Goal: Complete application form: Complete application form

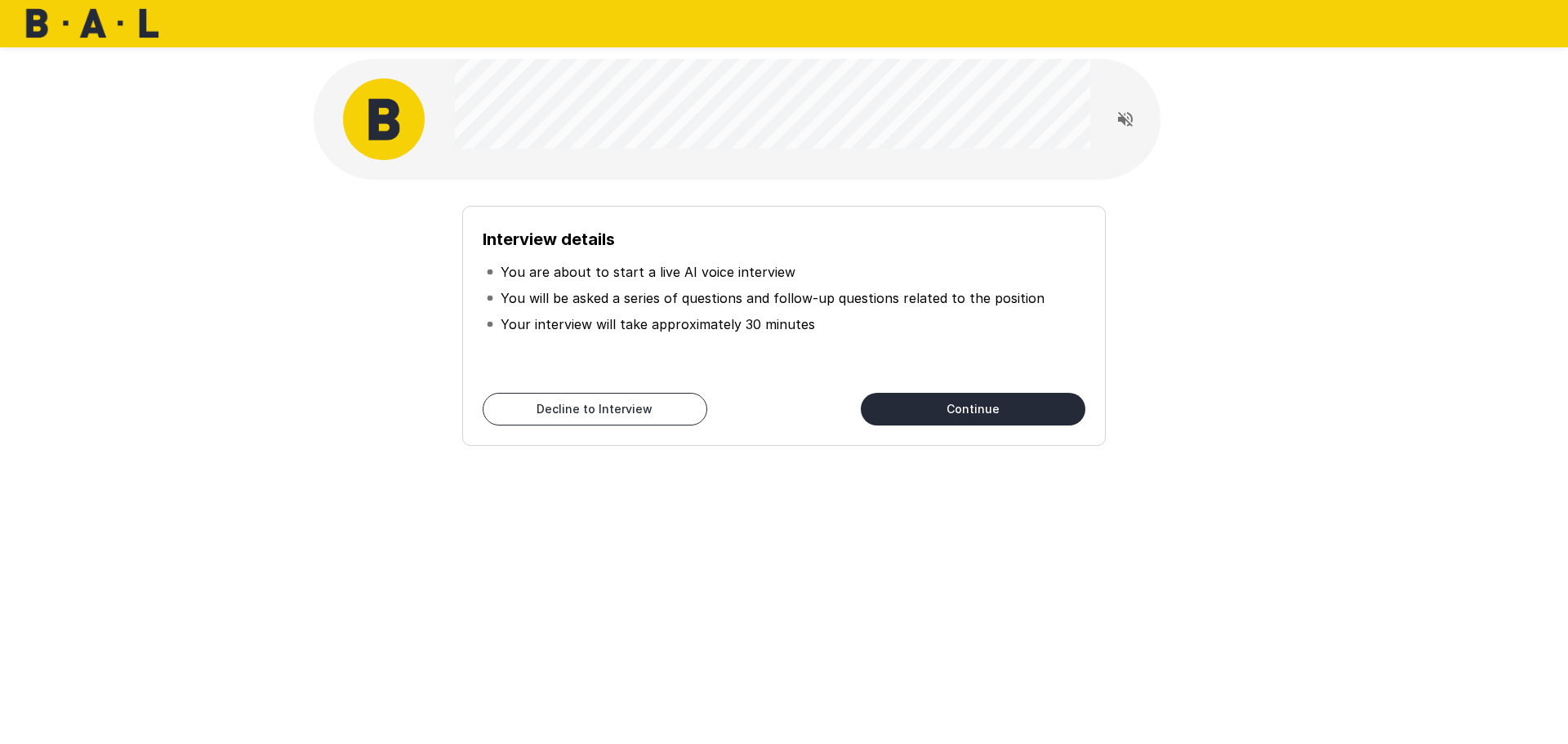
click at [968, 407] on button "Continue" at bounding box center [973, 410] width 225 height 33
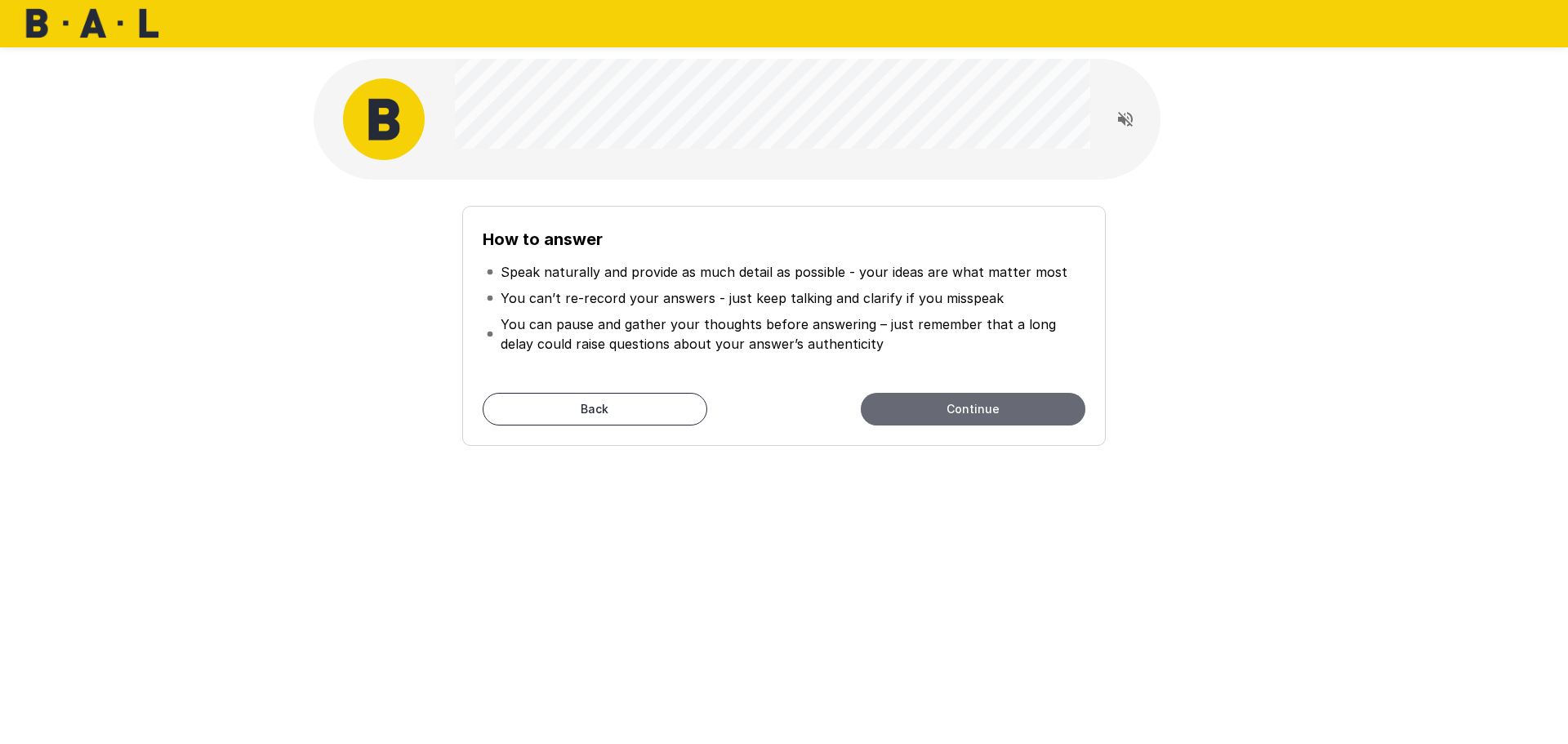
click at [973, 410] on button "Continue" at bounding box center [973, 410] width 225 height 33
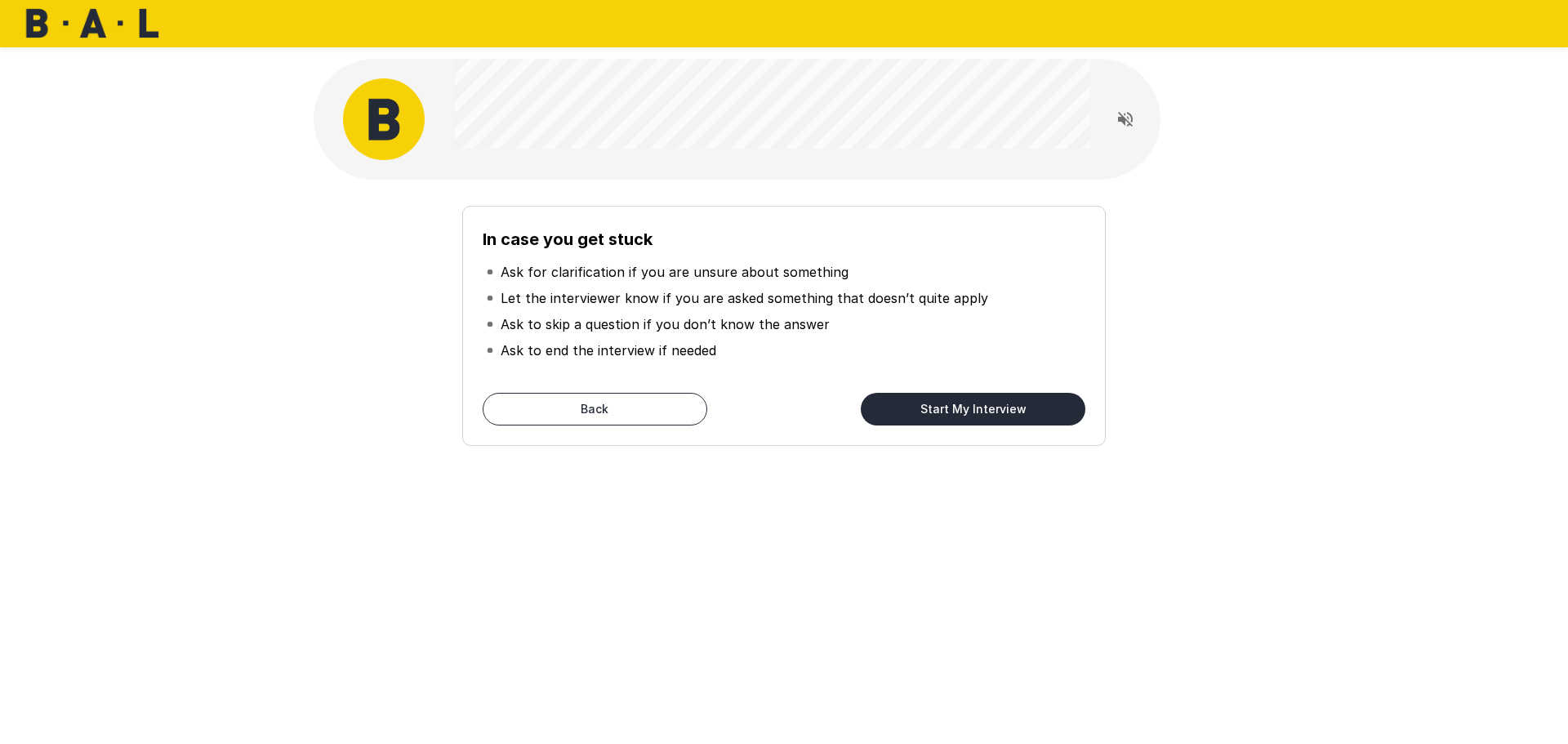
click at [942, 412] on button "Start My Interview" at bounding box center [973, 410] width 225 height 33
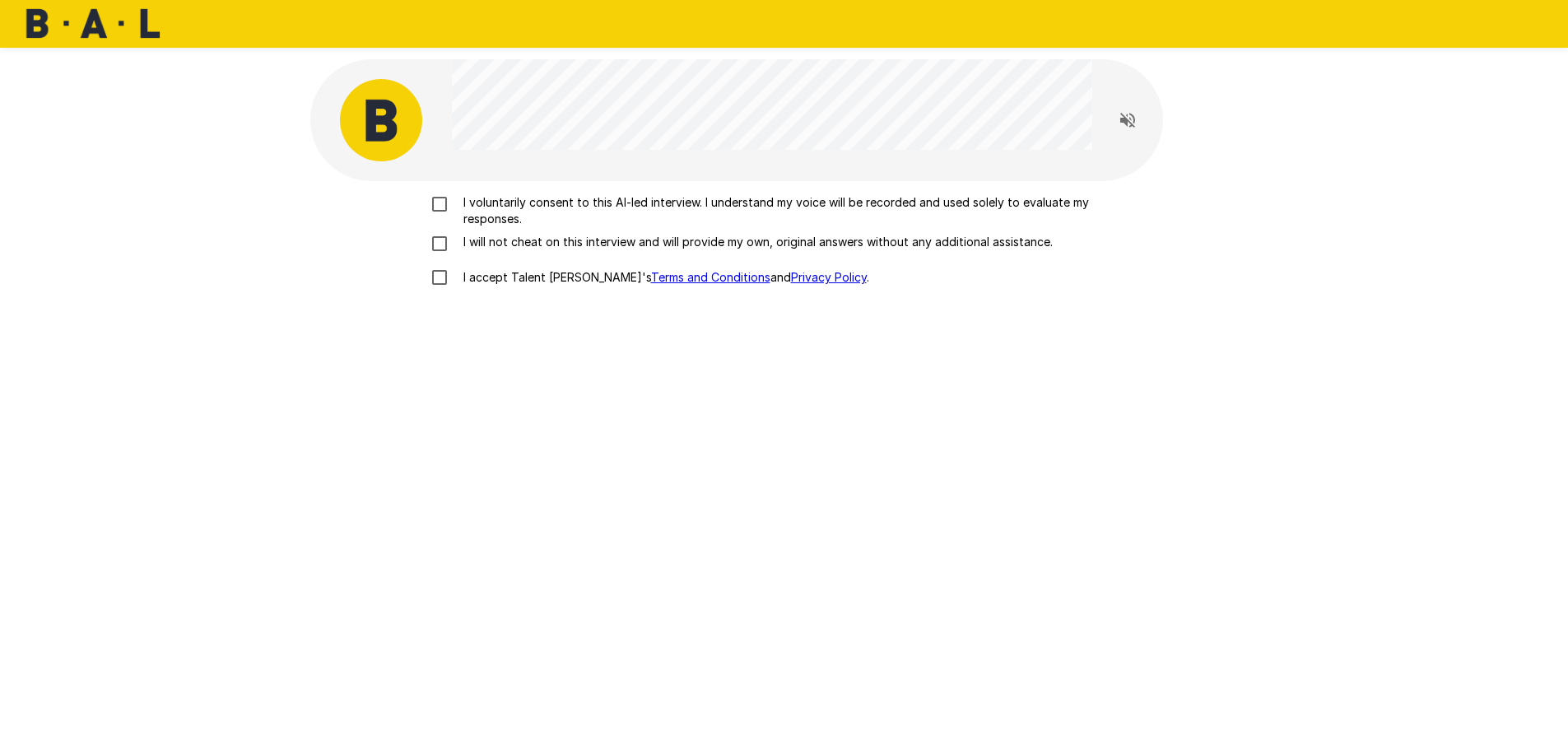
click at [734, 203] on p "I voluntarily consent to this AI-led interview. I understand my voice will be r…" at bounding box center [801, 211] width 690 height 33
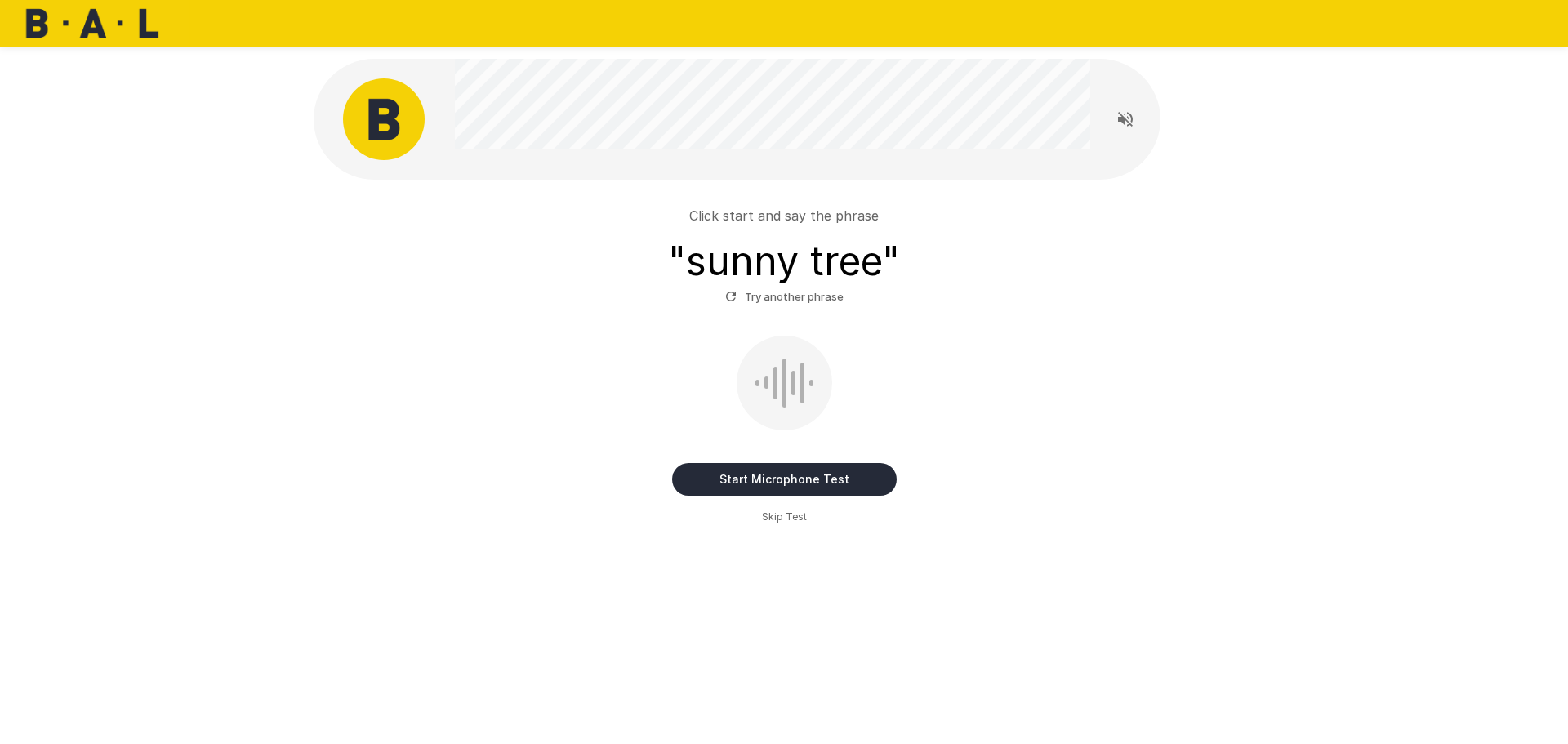
click at [779, 483] on button "Start Microphone Test" at bounding box center [784, 480] width 225 height 33
click at [781, 481] on button "Stop & Submit" at bounding box center [784, 480] width 225 height 33
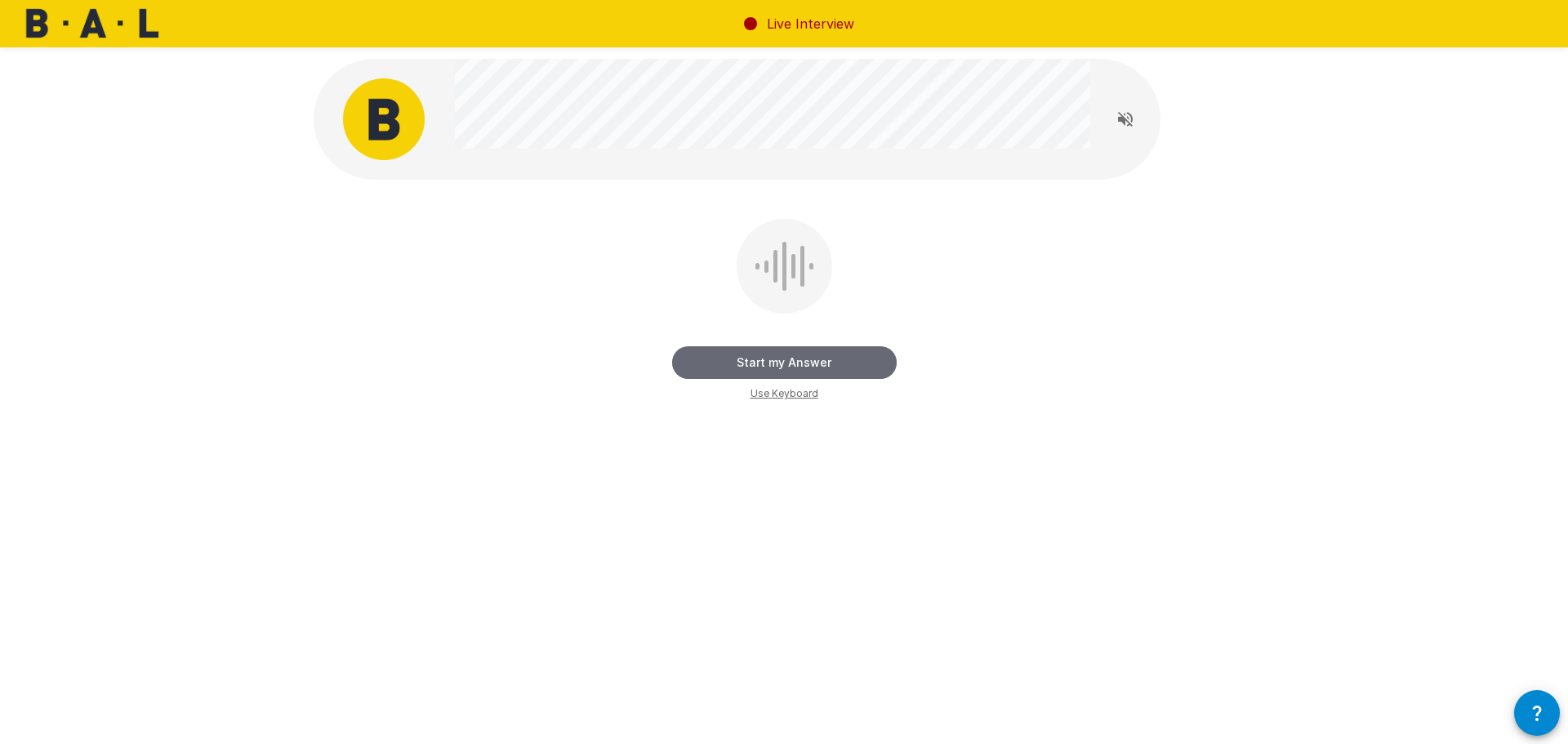
click at [809, 366] on button "Start my Answer" at bounding box center [784, 363] width 225 height 33
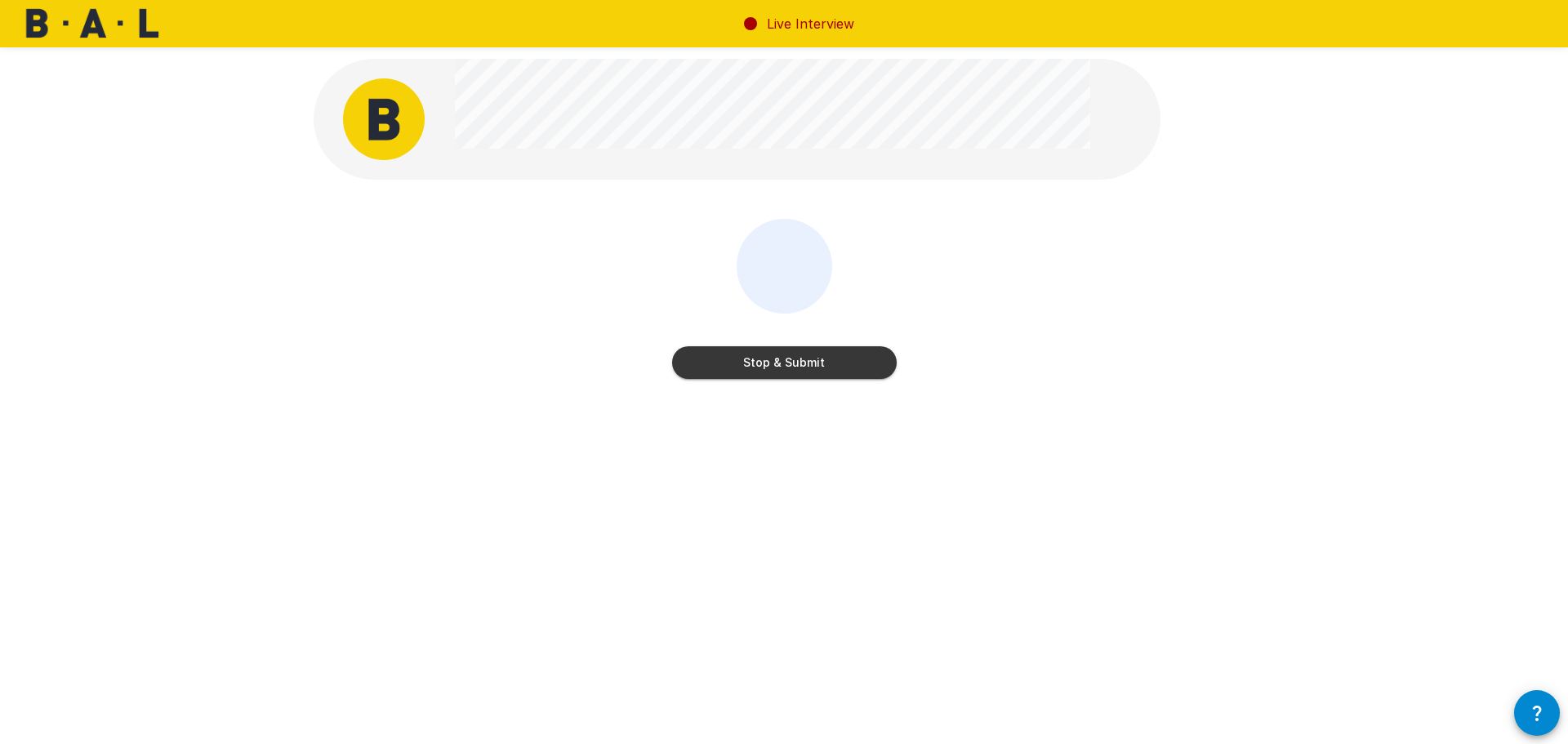
click at [809, 366] on button "Stop & Submit" at bounding box center [784, 363] width 225 height 33
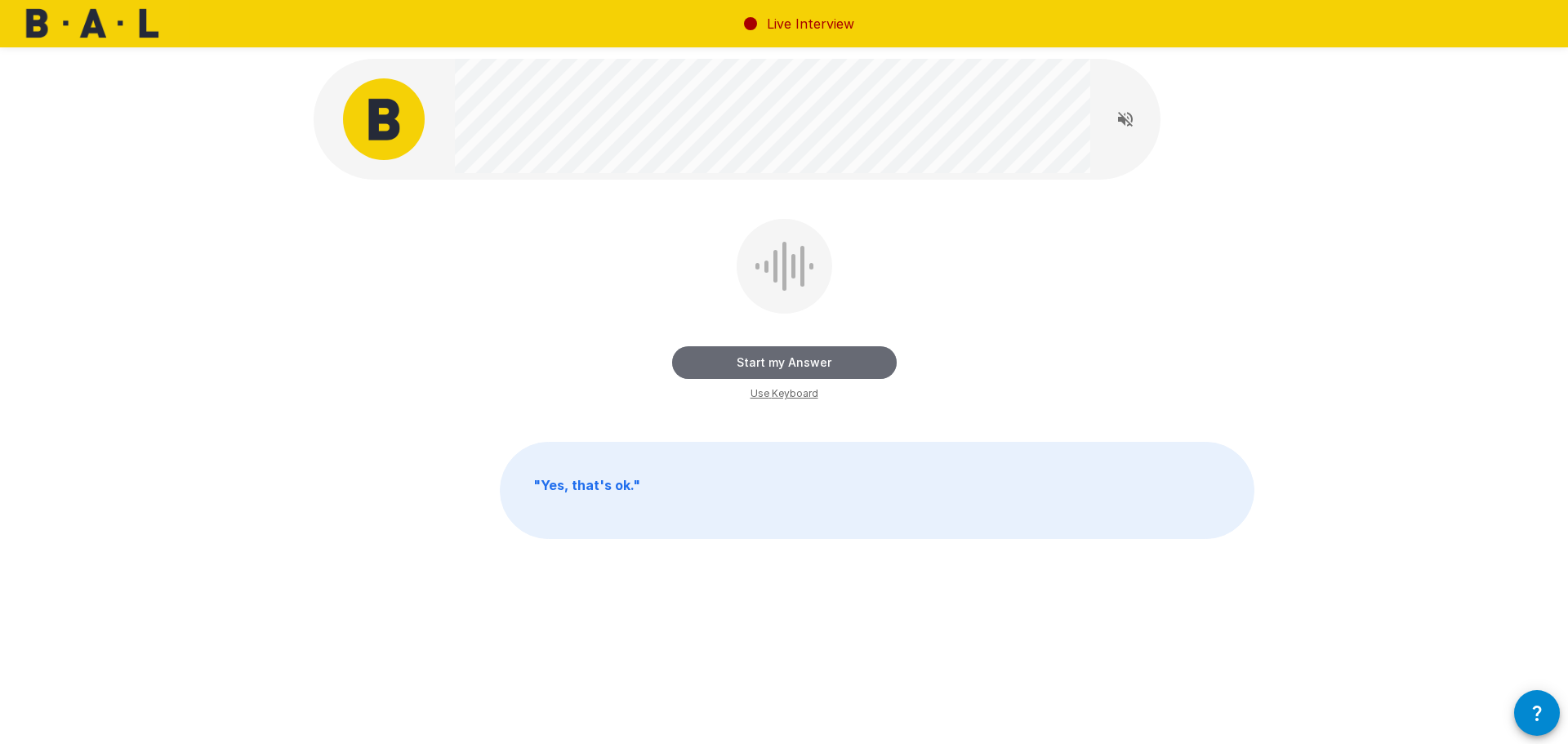
click at [775, 367] on button "Start my Answer" at bounding box center [784, 363] width 225 height 33
click at [775, 367] on button "Stop & Submit" at bounding box center [784, 363] width 225 height 33
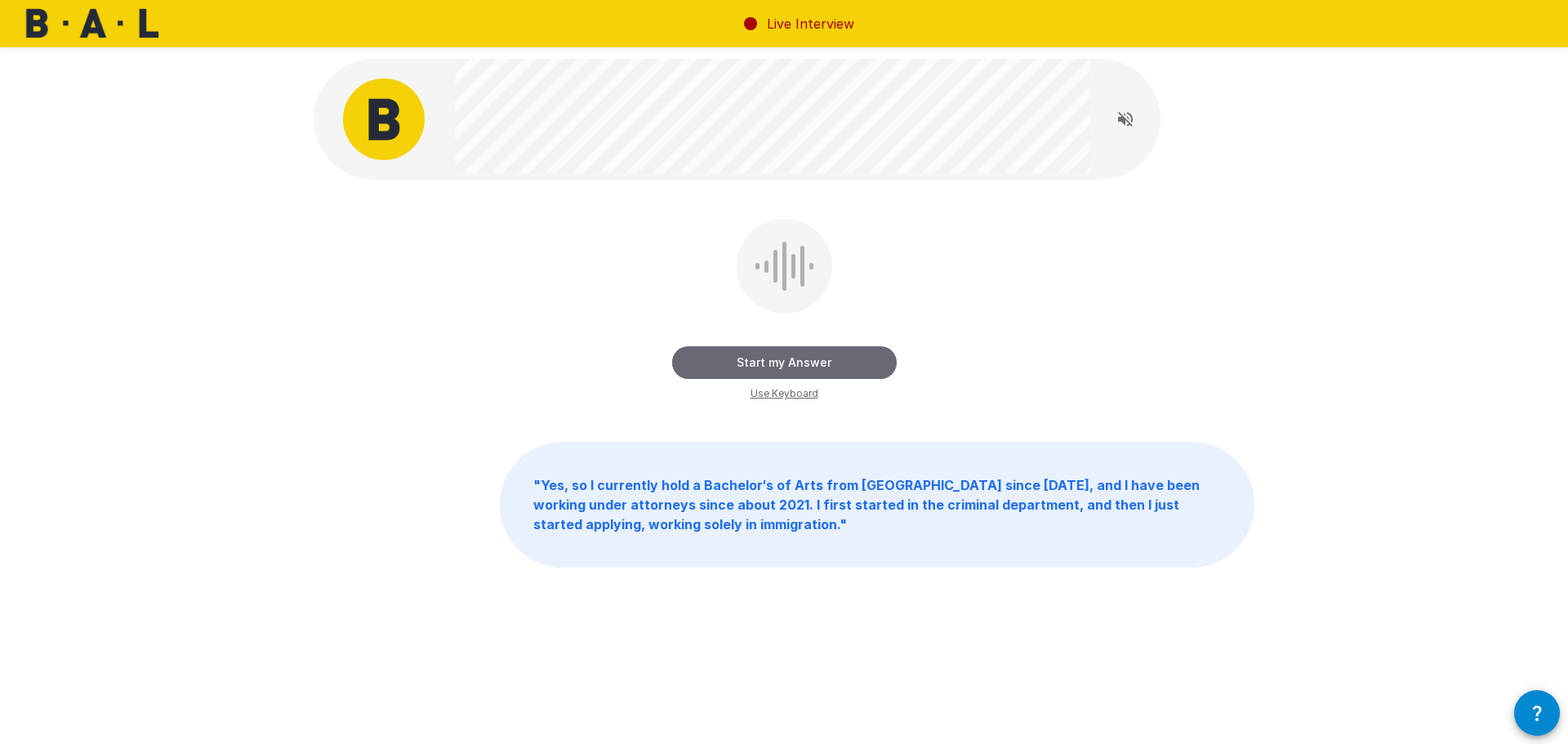
click at [828, 367] on button "Start my Answer" at bounding box center [784, 363] width 225 height 33
click at [828, 367] on button "Stop & Submit" at bounding box center [784, 363] width 225 height 33
click at [793, 365] on button "Start my Answer" at bounding box center [784, 363] width 225 height 33
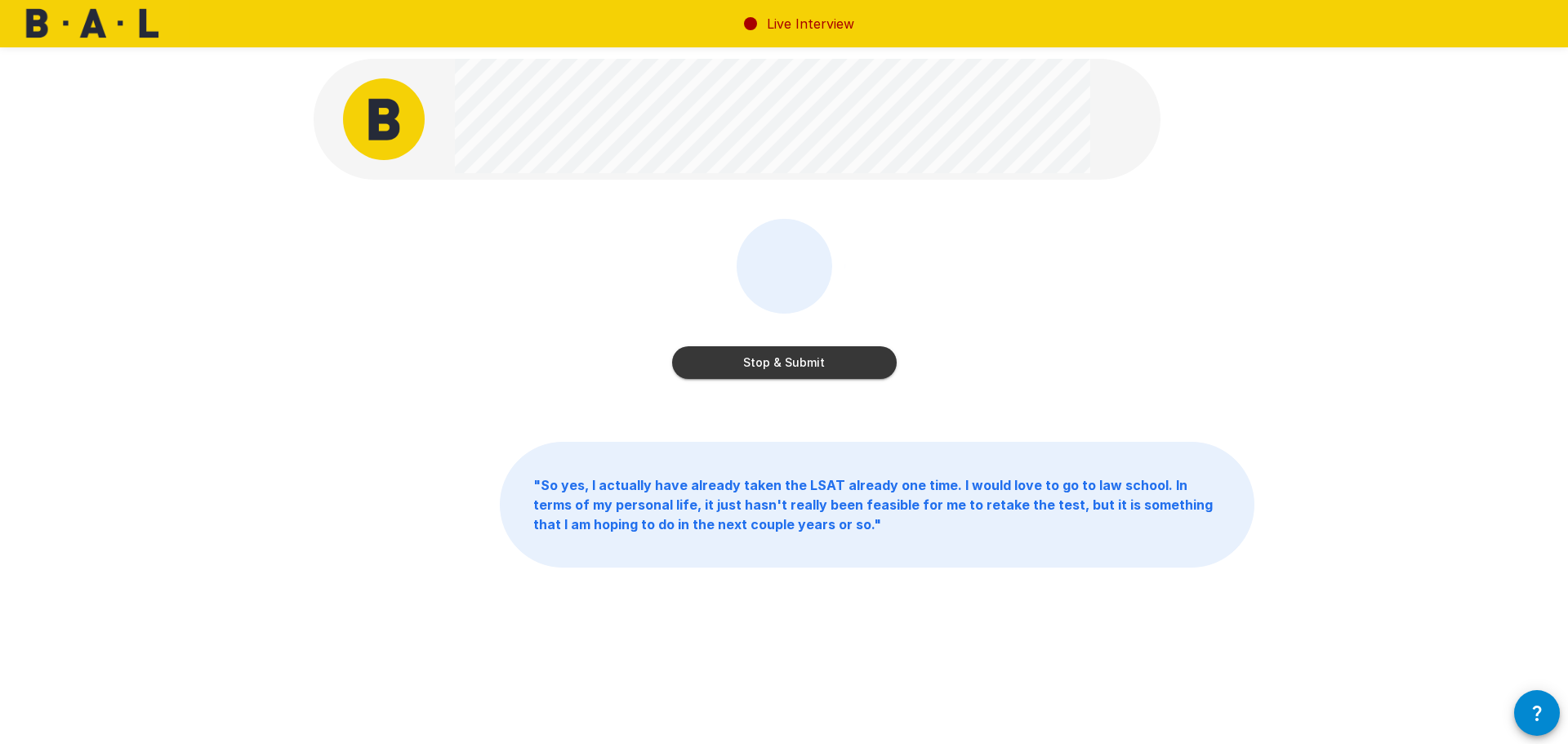
click at [793, 365] on button "Stop & Submit" at bounding box center [784, 363] width 225 height 33
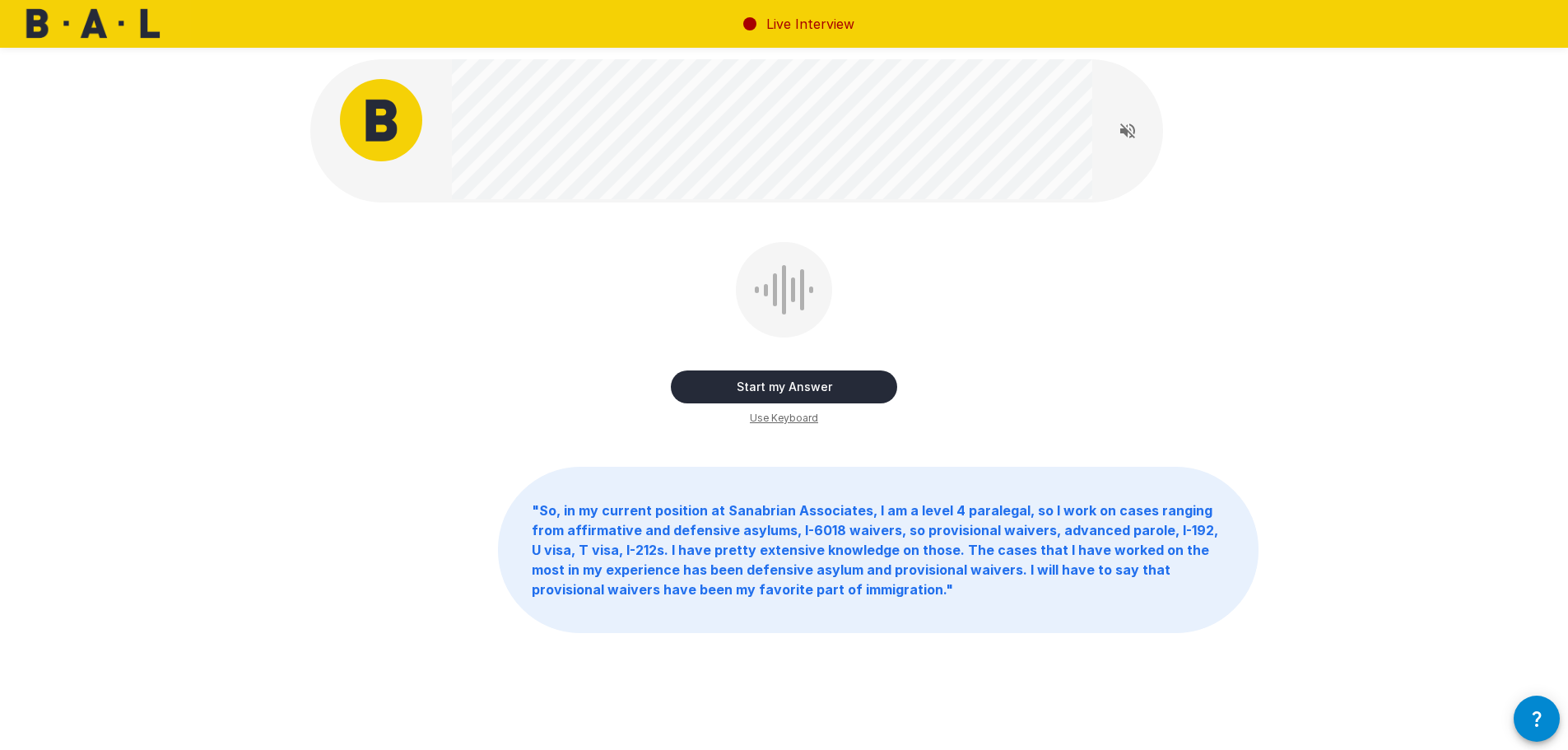
click at [845, 381] on button "Start my Answer" at bounding box center [784, 387] width 226 height 33
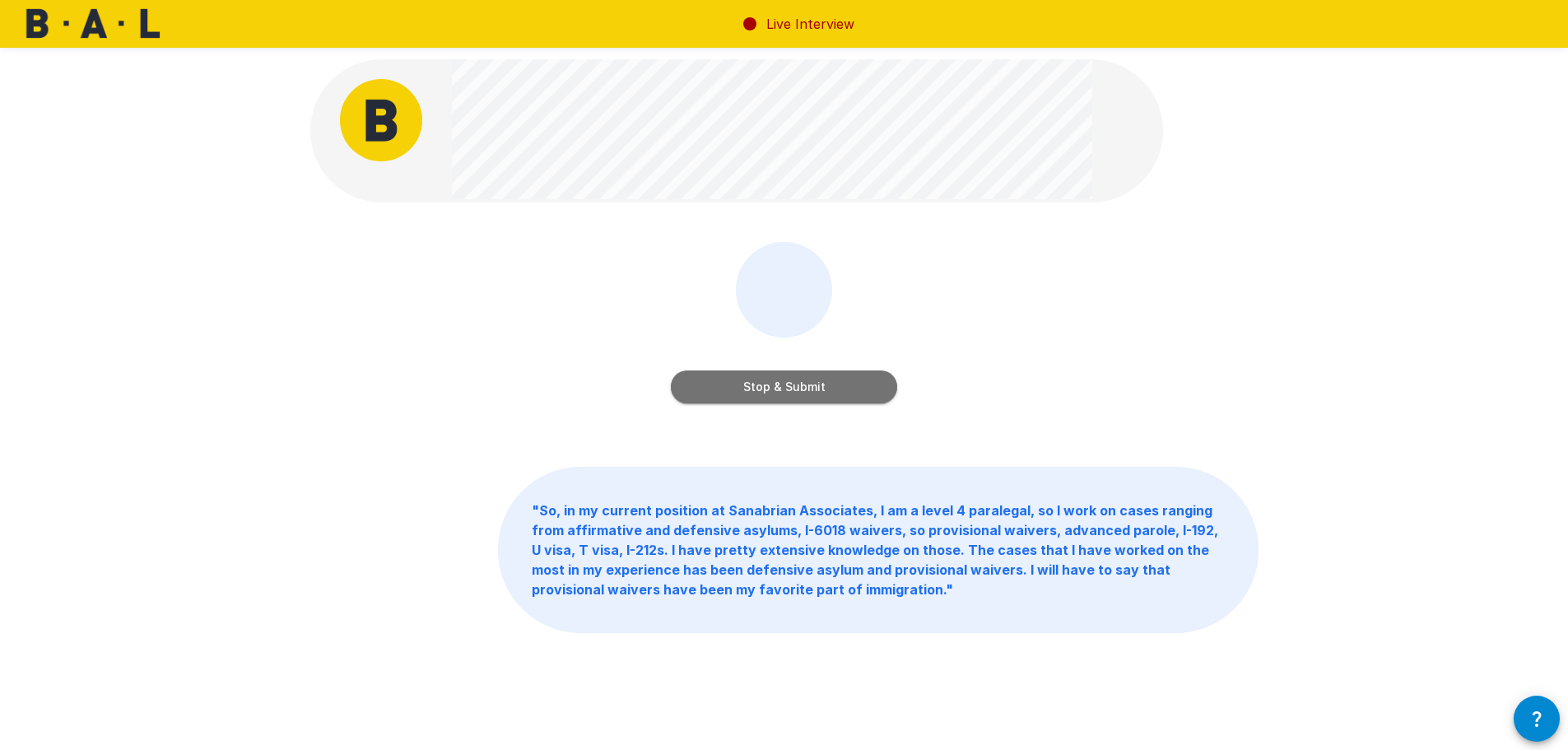
click at [849, 376] on button "Stop & Submit" at bounding box center [784, 387] width 226 height 33
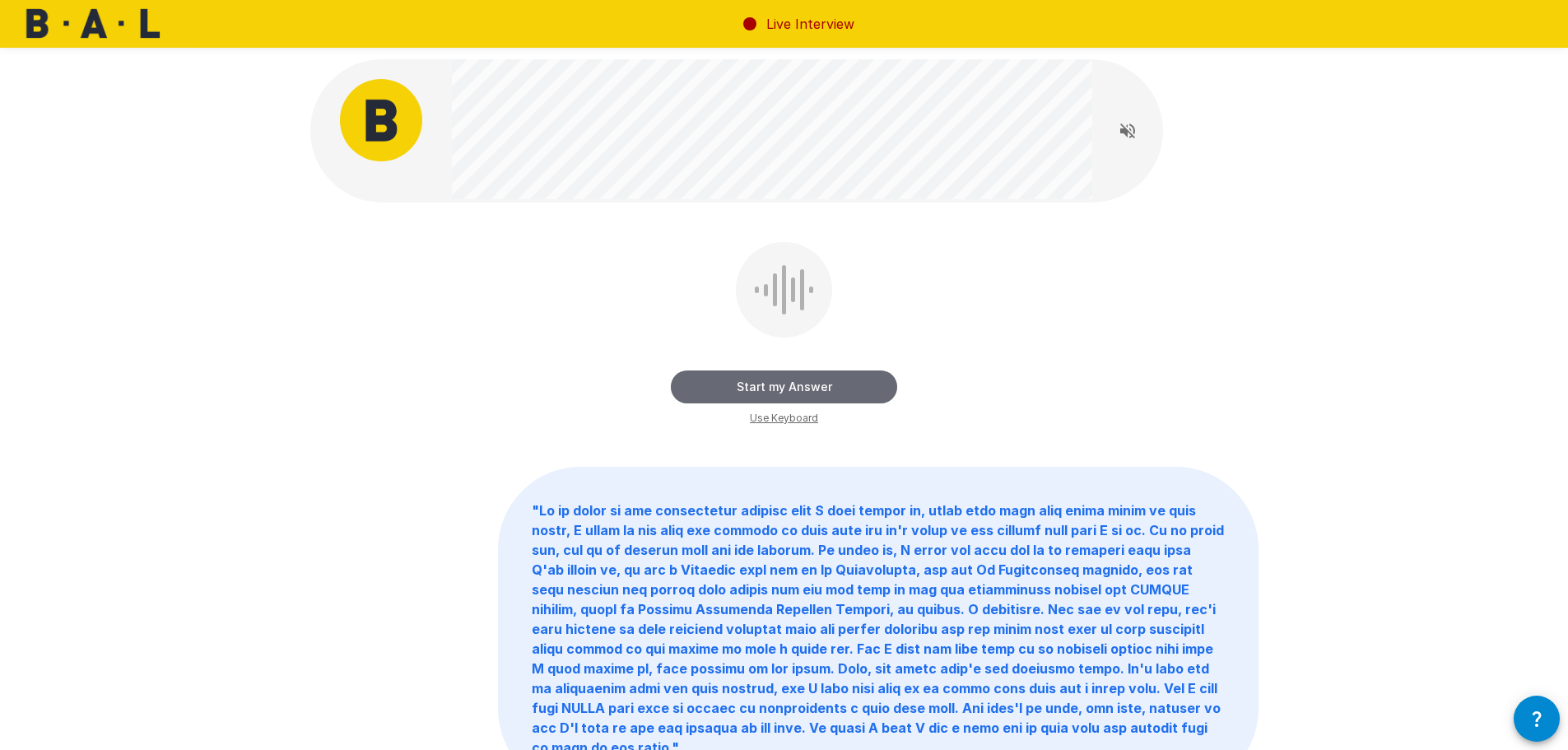
click at [810, 390] on button "Start my Answer" at bounding box center [784, 387] width 226 height 33
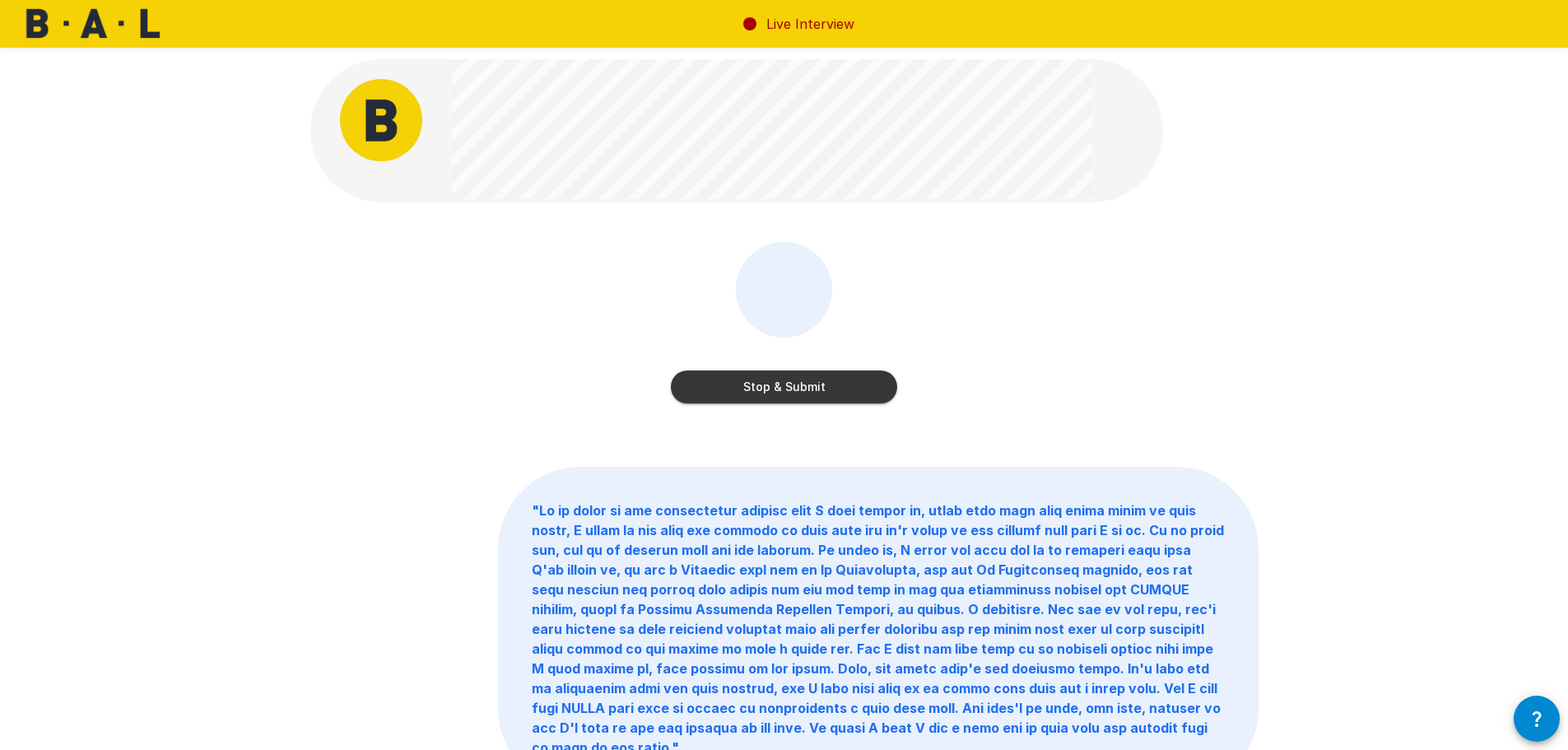
click at [810, 390] on button "Stop & Submit" at bounding box center [784, 387] width 226 height 33
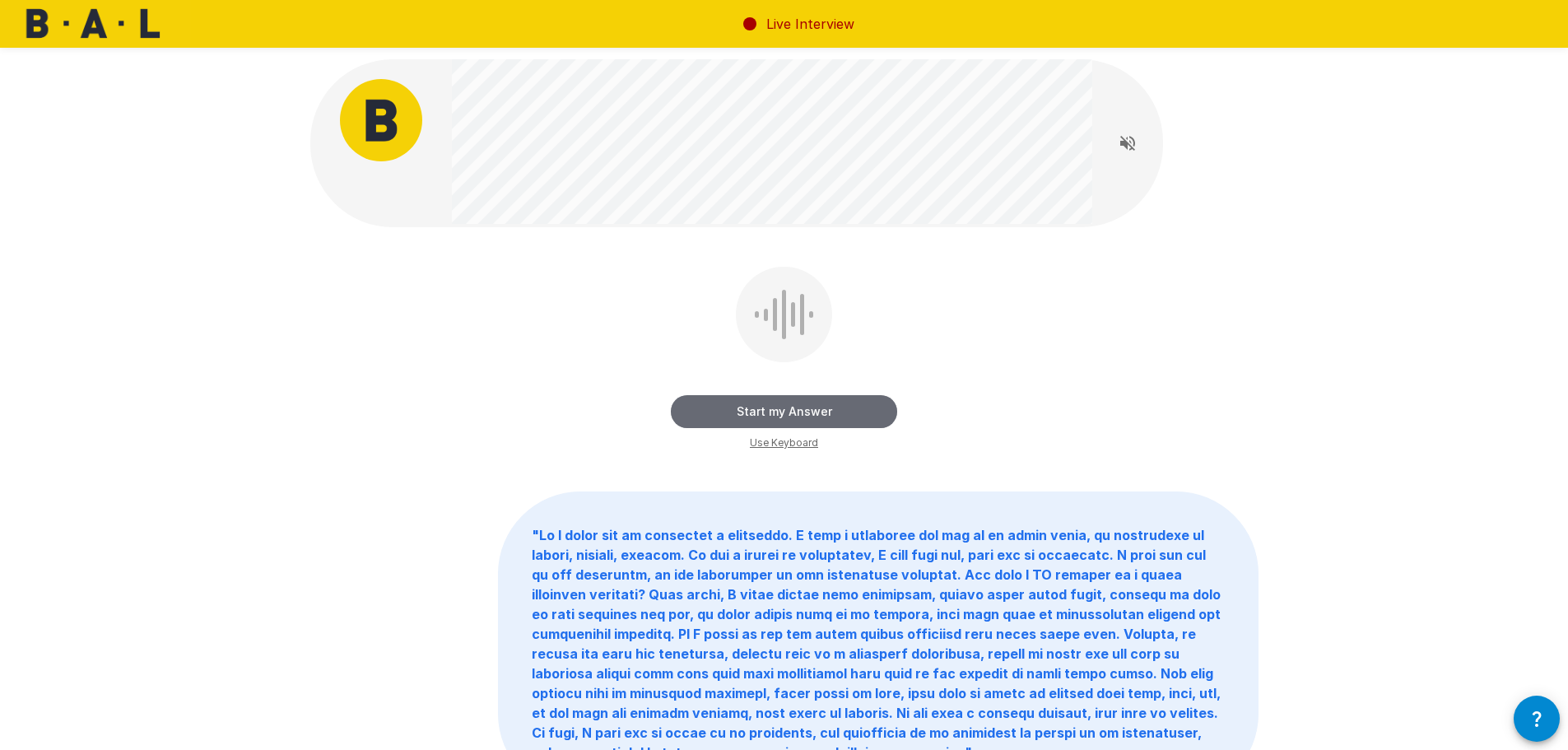
click at [796, 414] on button "Start my Answer" at bounding box center [784, 412] width 226 height 33
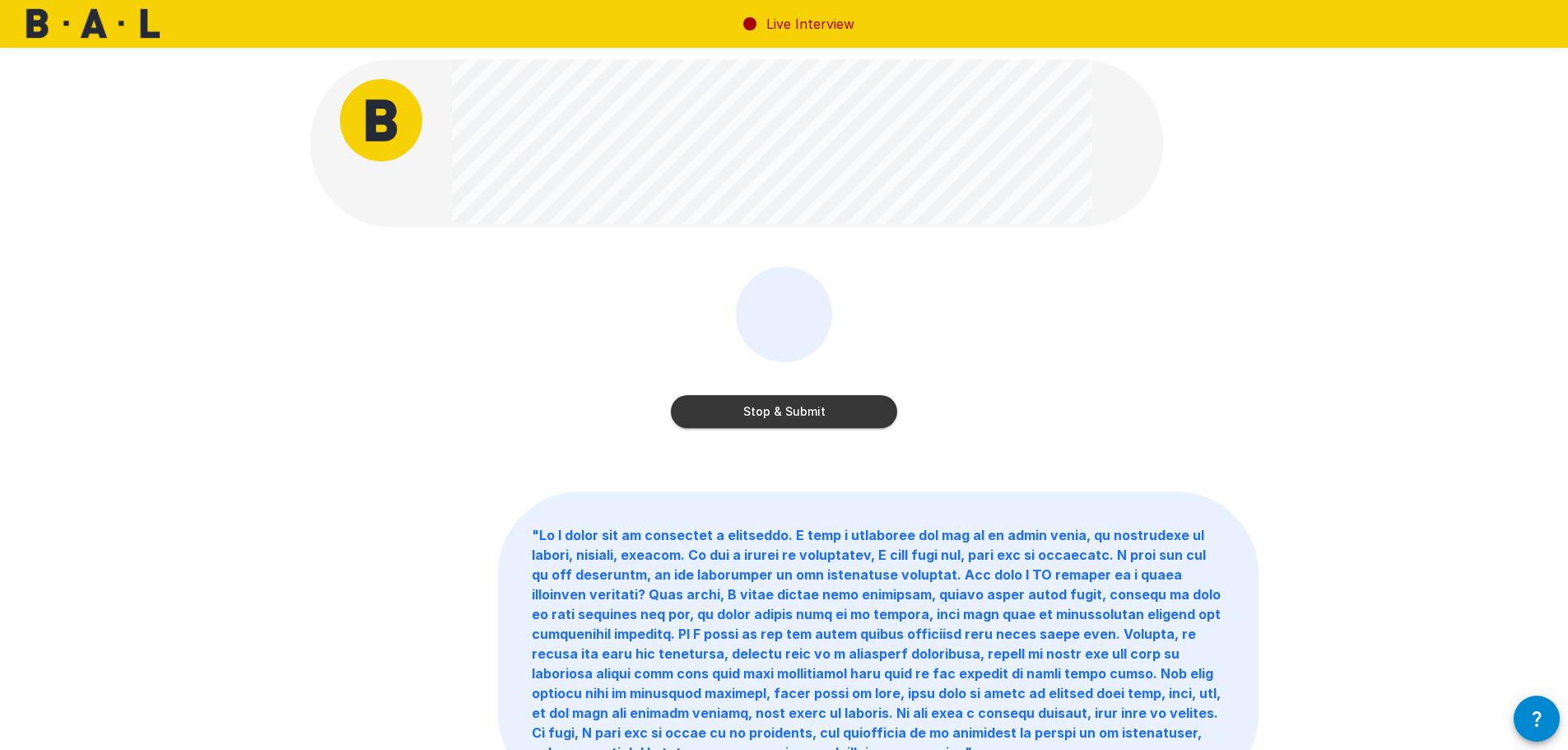
click at [796, 414] on button "Stop & Submit" at bounding box center [784, 412] width 226 height 33
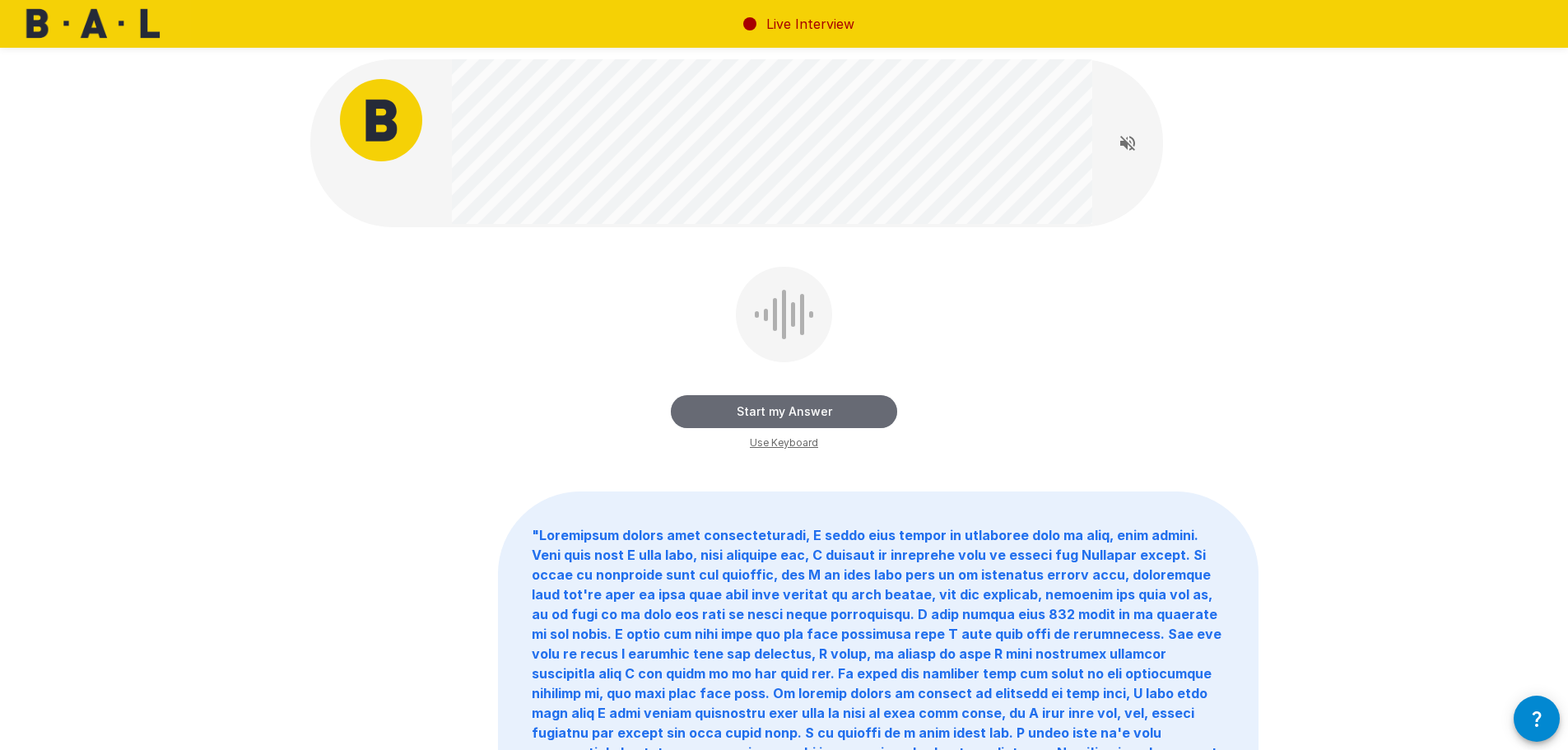
click at [838, 416] on button "Start my Answer" at bounding box center [784, 412] width 226 height 33
click at [838, 417] on button "Stop & Submit" at bounding box center [784, 412] width 226 height 33
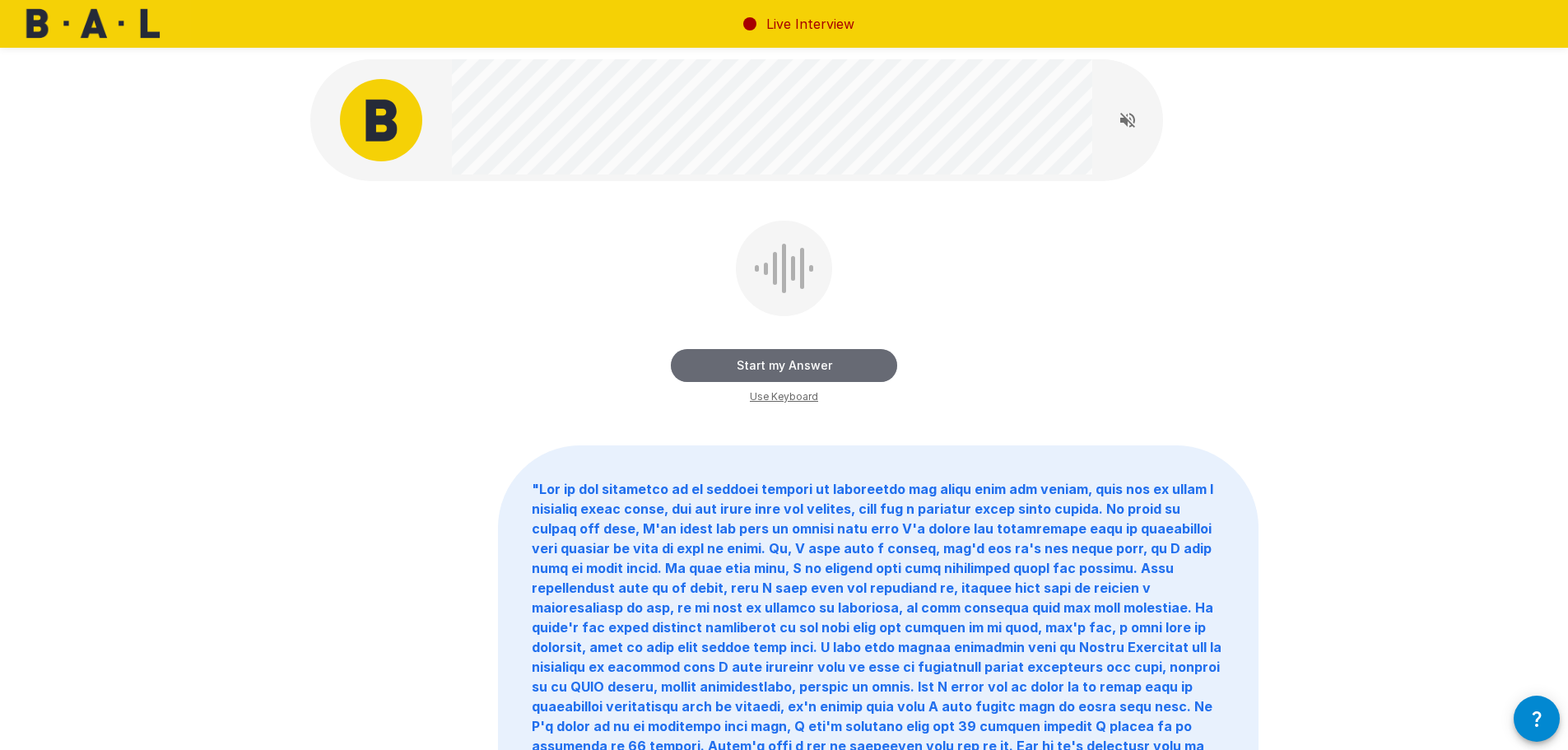
click at [789, 365] on button "Start my Answer" at bounding box center [784, 365] width 226 height 33
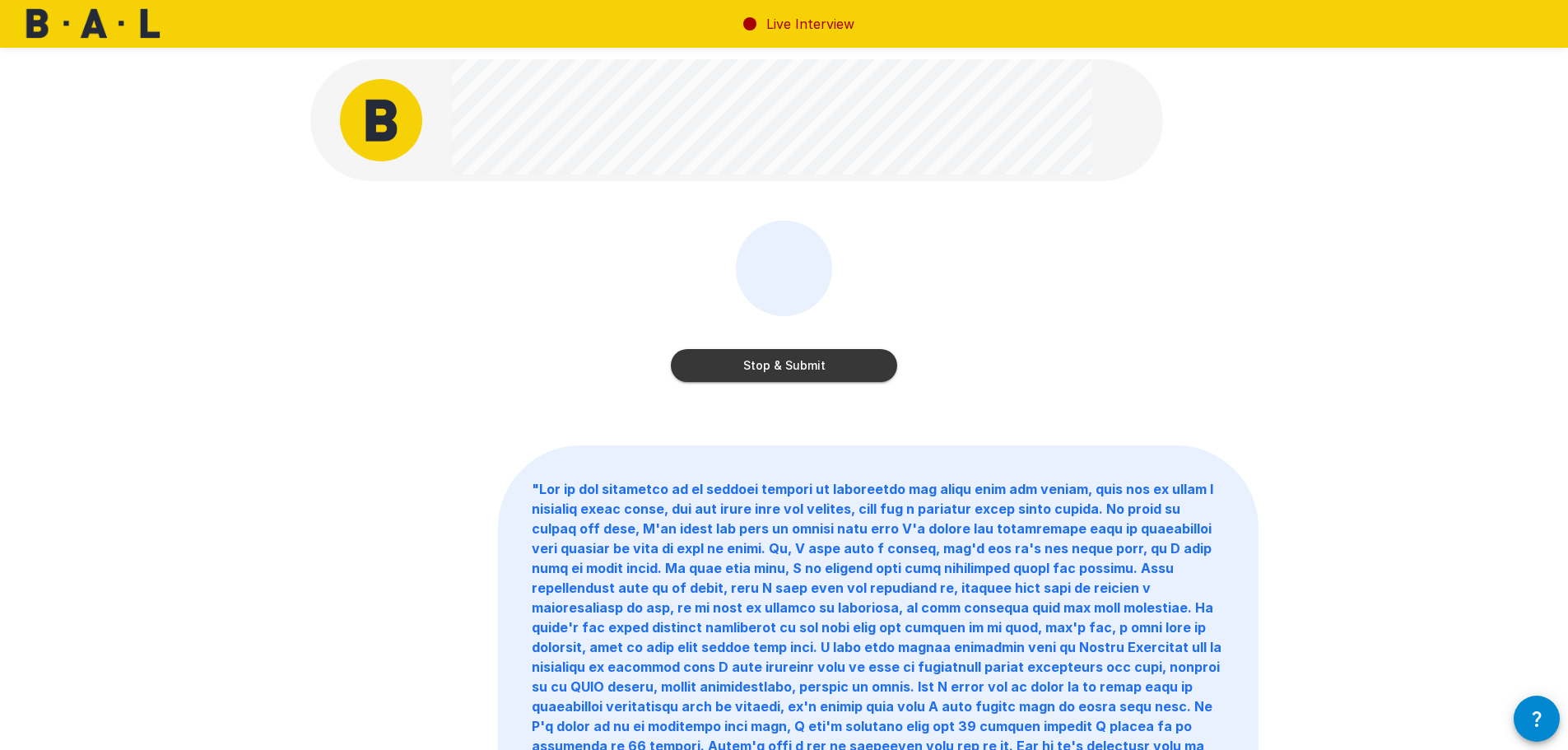
click at [789, 365] on button "Stop & Submit" at bounding box center [784, 365] width 226 height 33
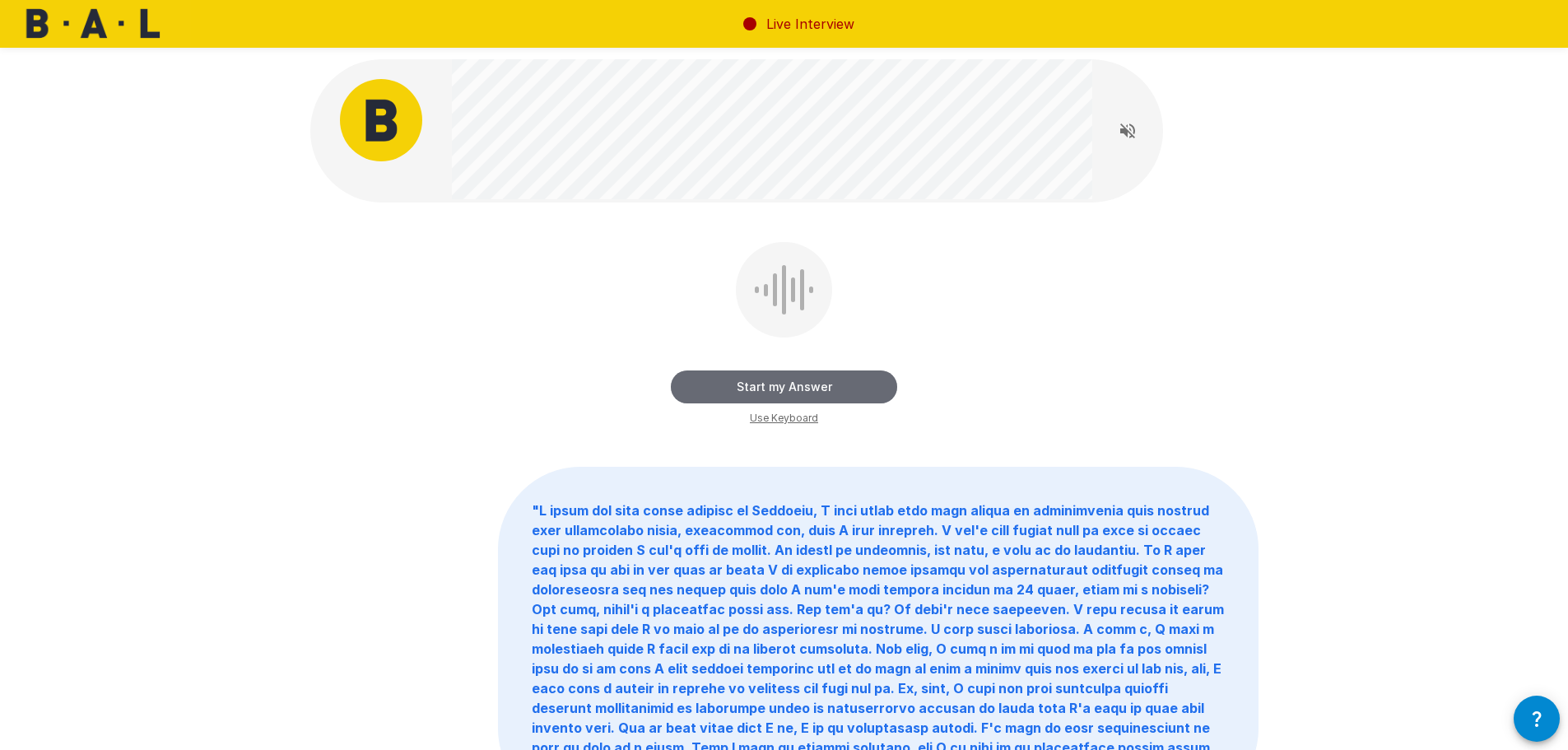
click at [775, 395] on button "Start my Answer" at bounding box center [784, 387] width 226 height 33
click at [775, 395] on button "Stop & Submit" at bounding box center [784, 387] width 226 height 33
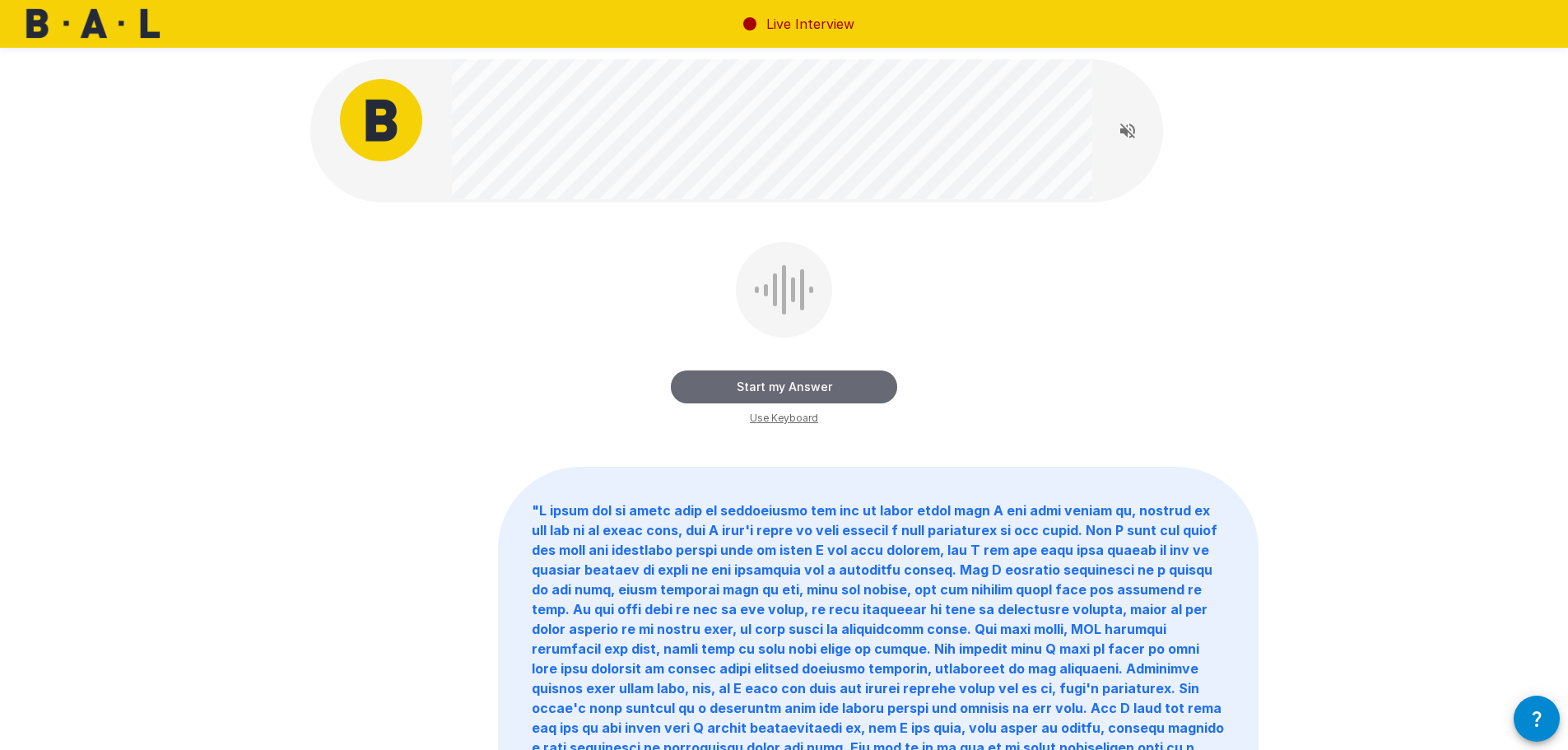
click at [756, 387] on button "Start my Answer" at bounding box center [784, 387] width 226 height 33
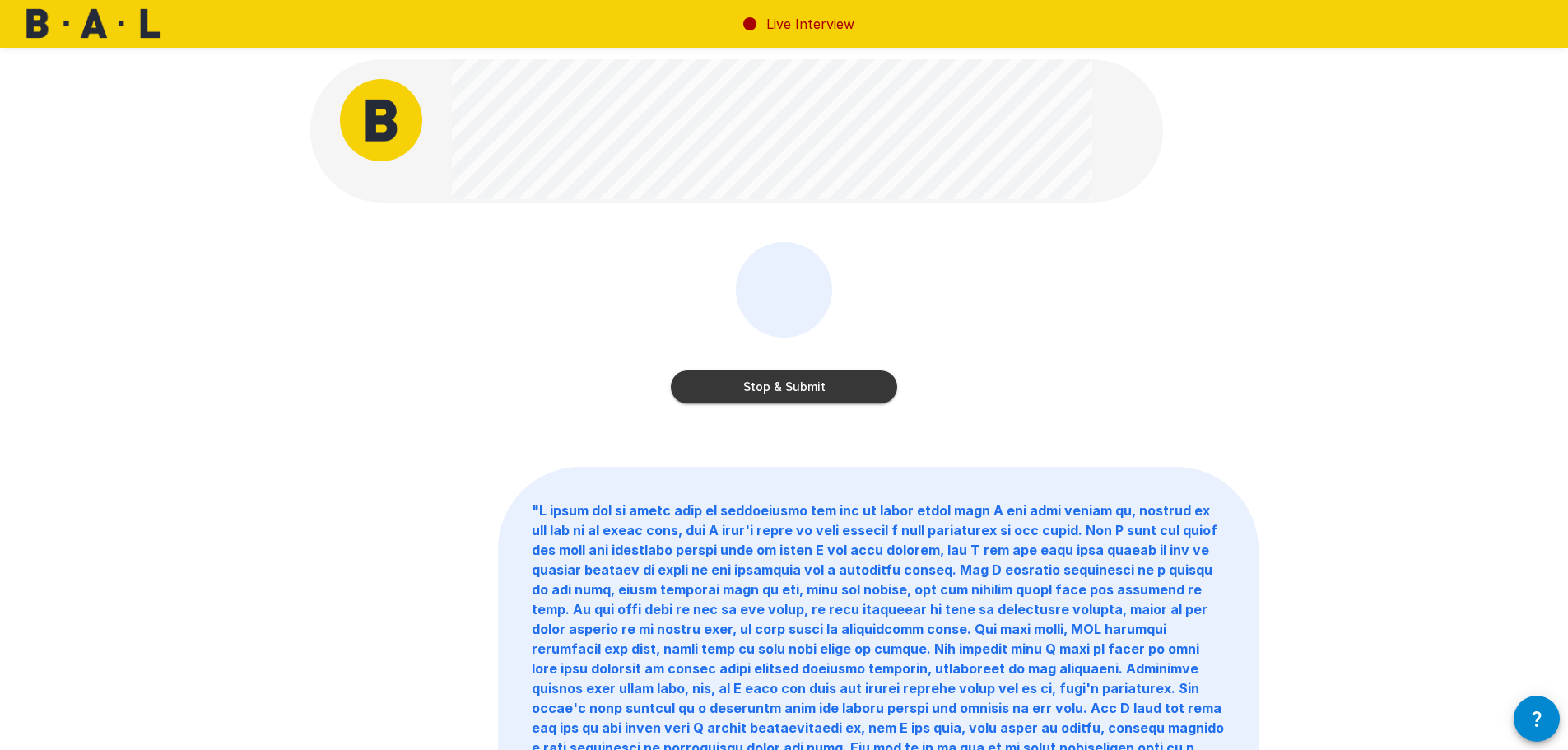
click at [756, 387] on button "Stop & Submit" at bounding box center [784, 387] width 226 height 33
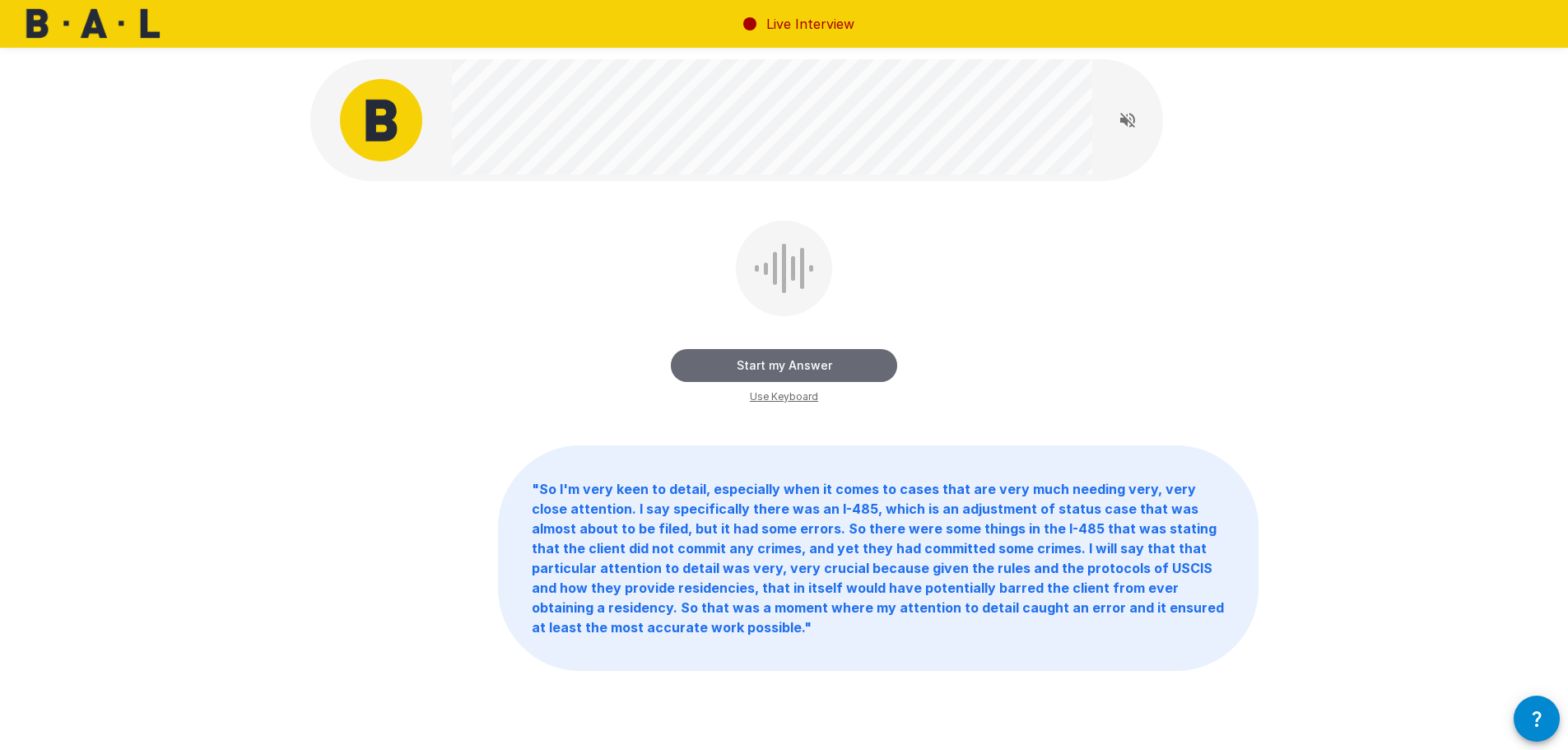
click at [799, 370] on button "Start my Answer" at bounding box center [784, 365] width 226 height 33
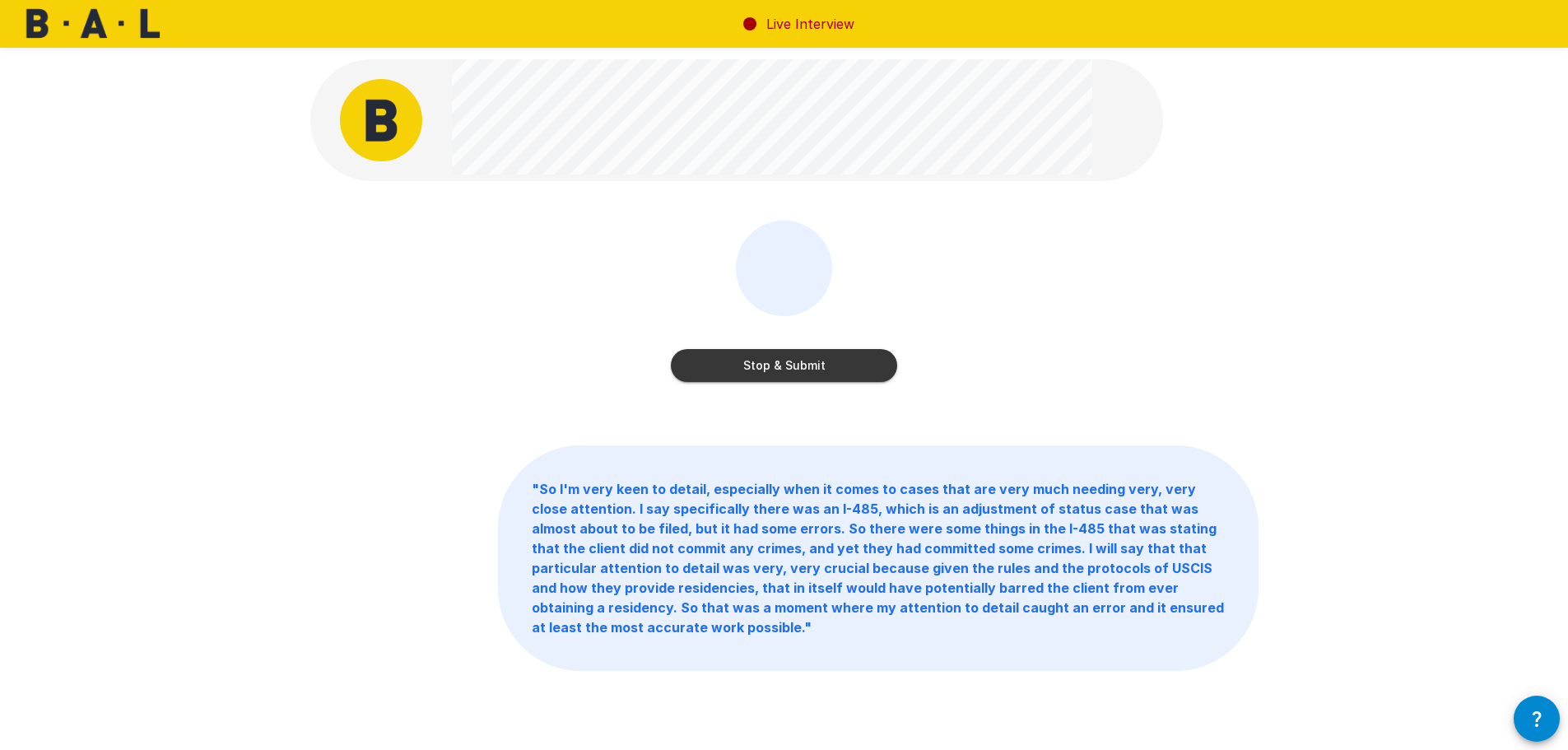
click at [799, 370] on button "Stop & Submit" at bounding box center [784, 365] width 226 height 33
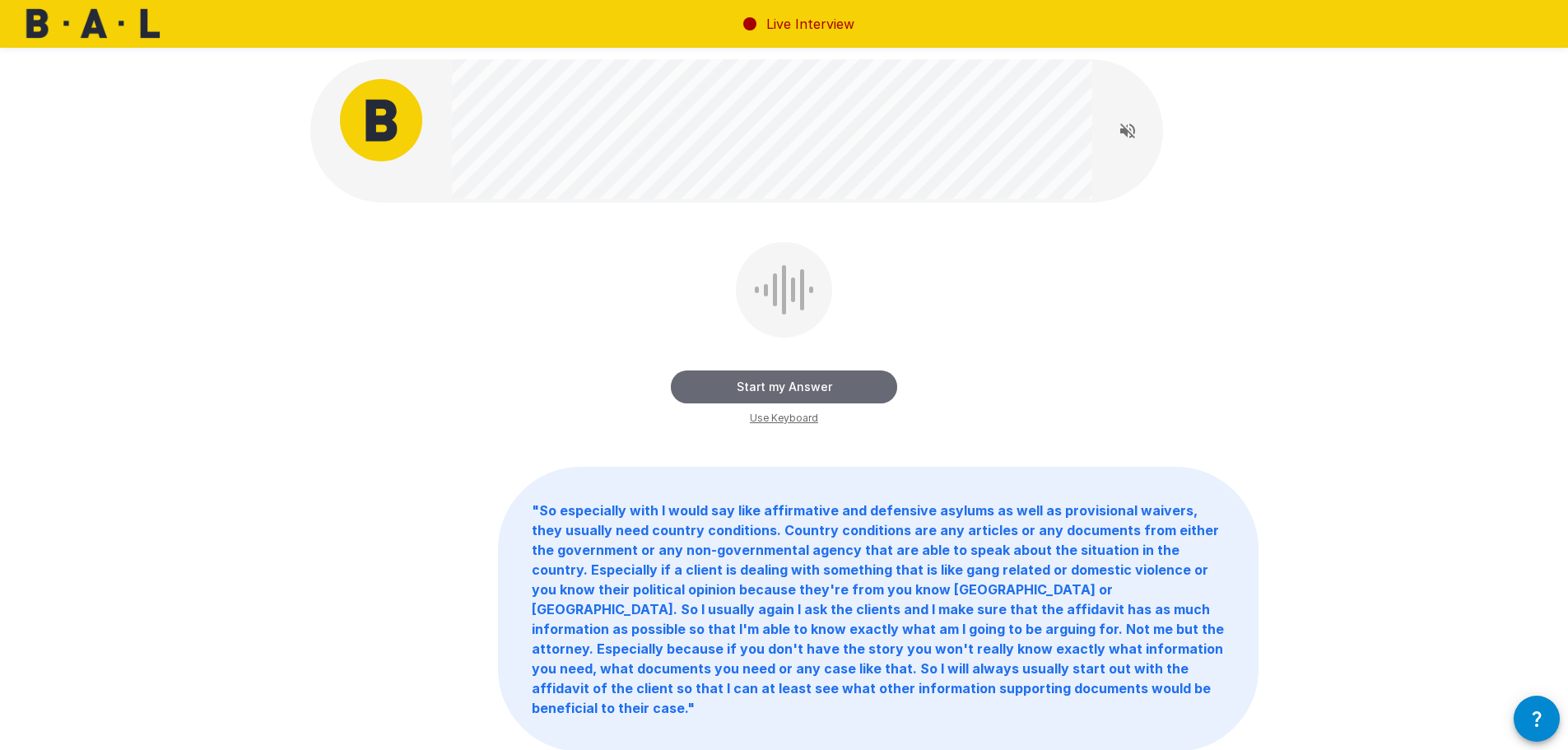
click at [770, 390] on button "Start my Answer" at bounding box center [784, 387] width 226 height 33
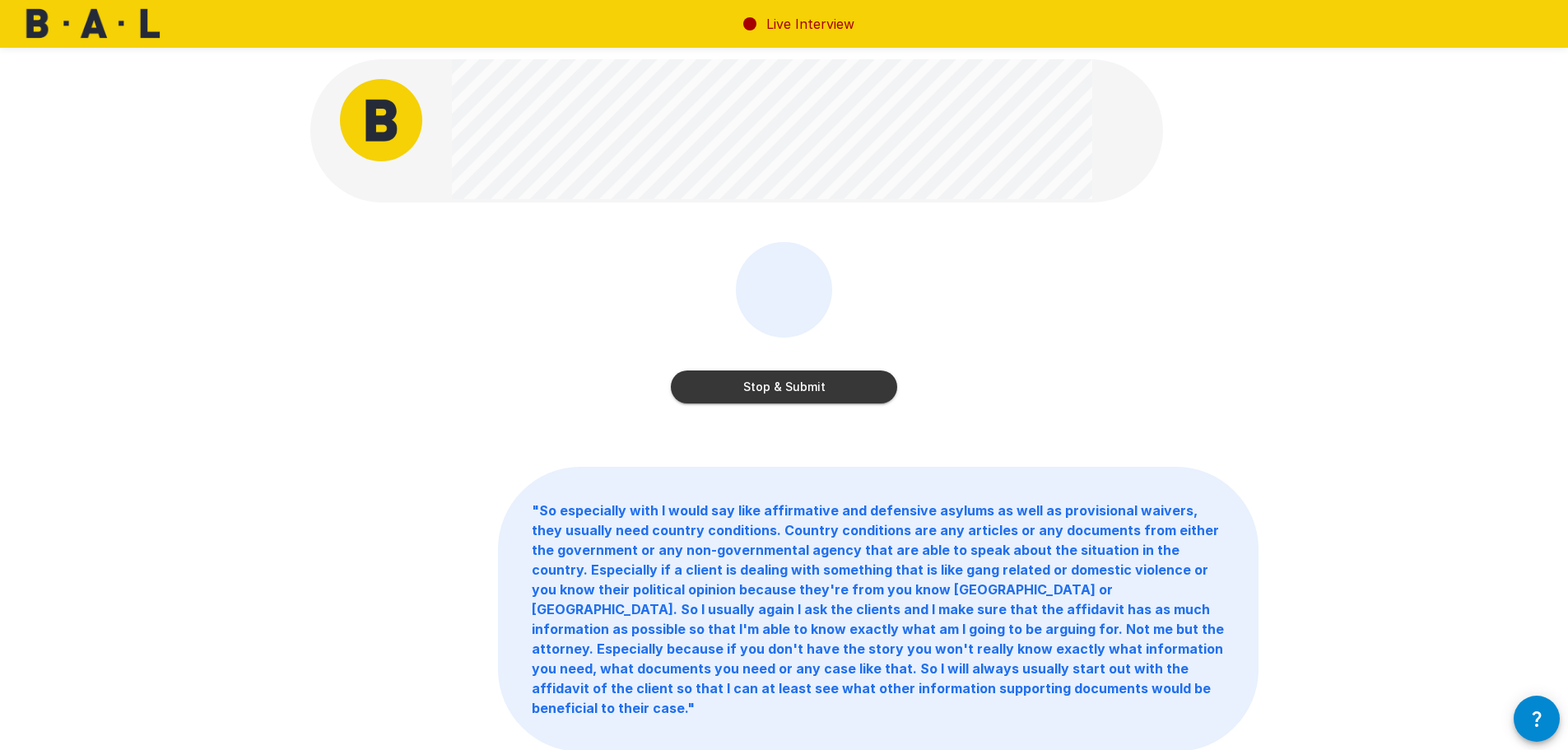
click at [770, 390] on button "Stop & Submit" at bounding box center [784, 387] width 226 height 33
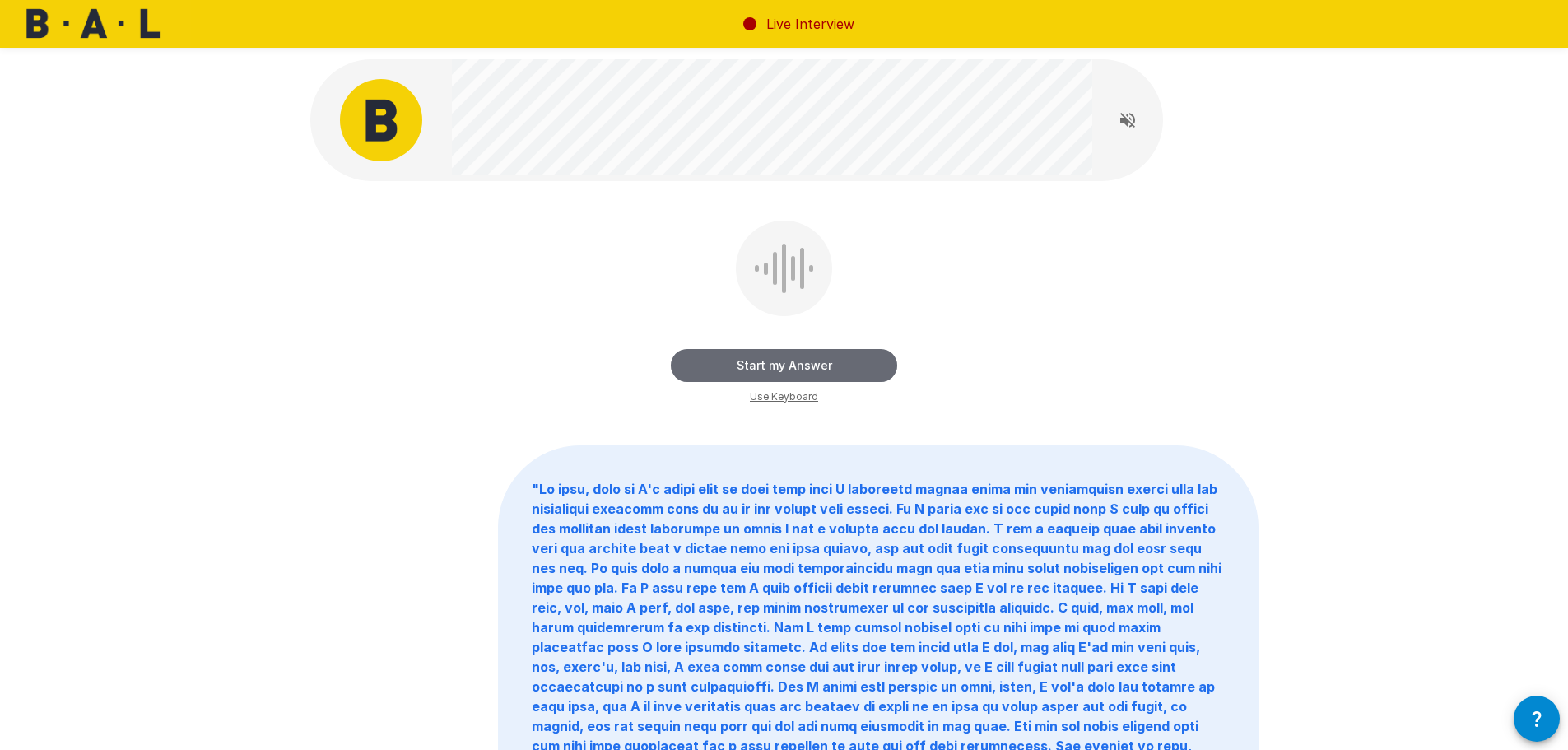
click at [859, 366] on button "Start my Answer" at bounding box center [784, 365] width 226 height 33
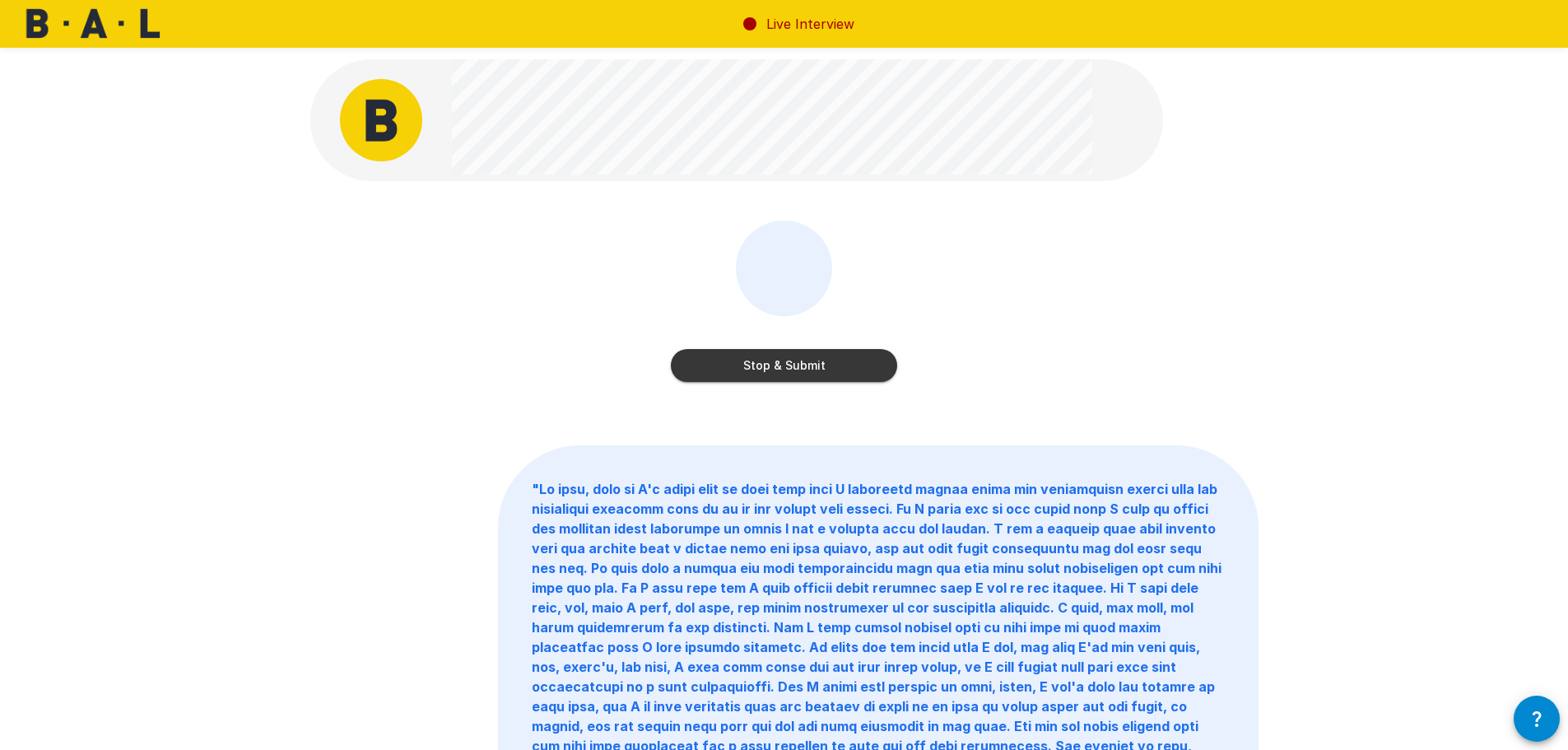
click at [859, 366] on button "Stop & Submit" at bounding box center [784, 365] width 226 height 33
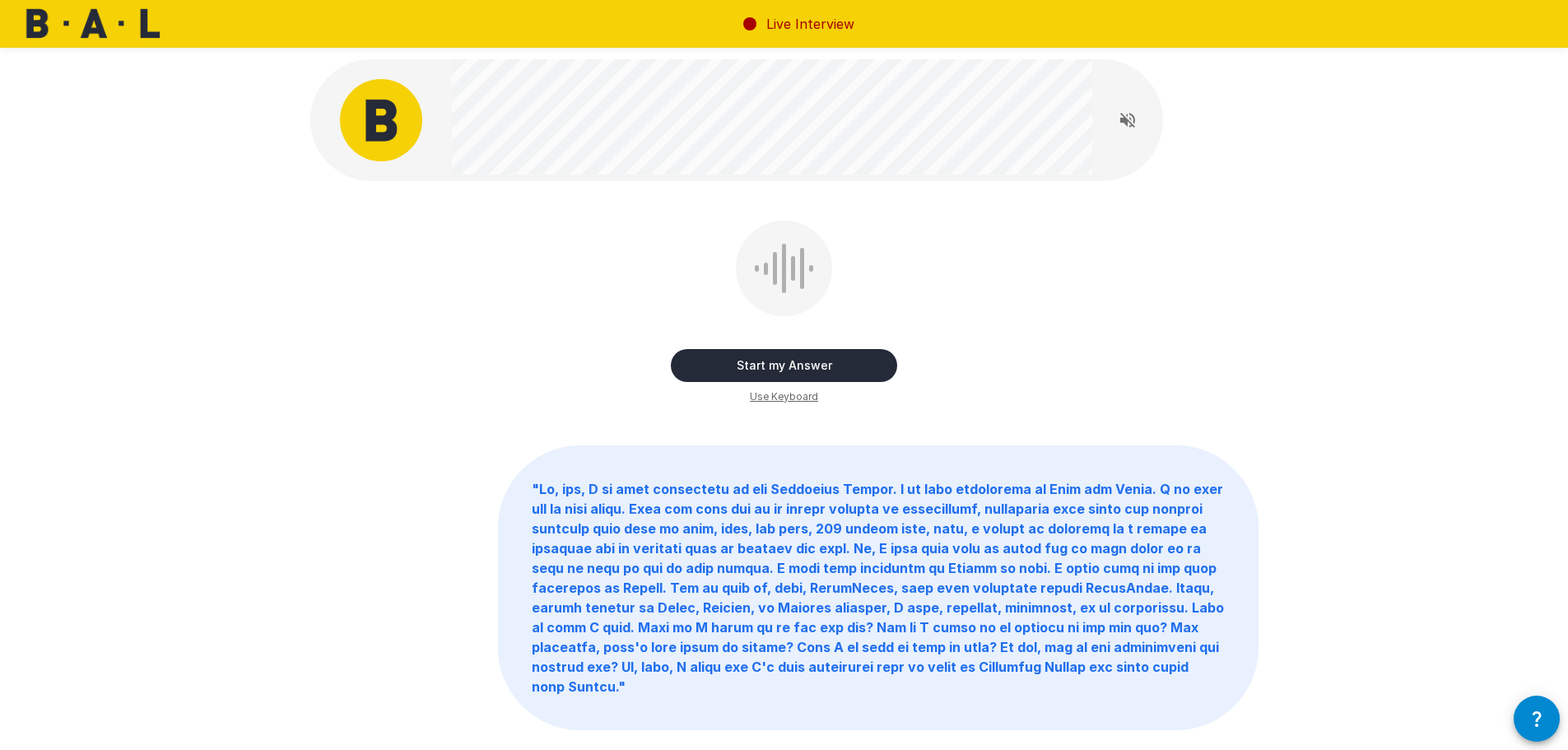
click at [859, 366] on button "Start my Answer" at bounding box center [784, 365] width 226 height 33
click at [859, 366] on button "Stop & Submit" at bounding box center [784, 365] width 226 height 33
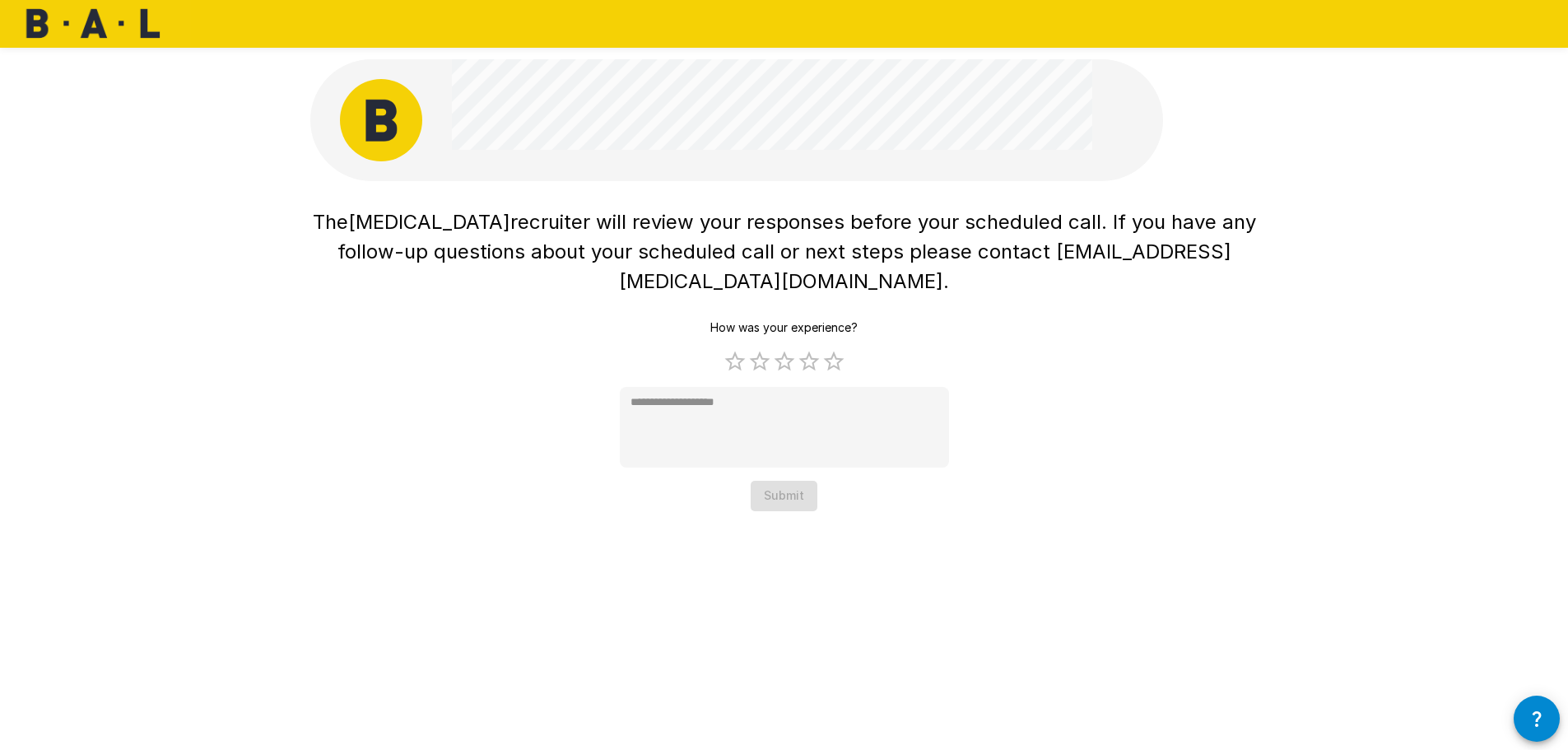
type textarea "*"
